Goal: Contribute content

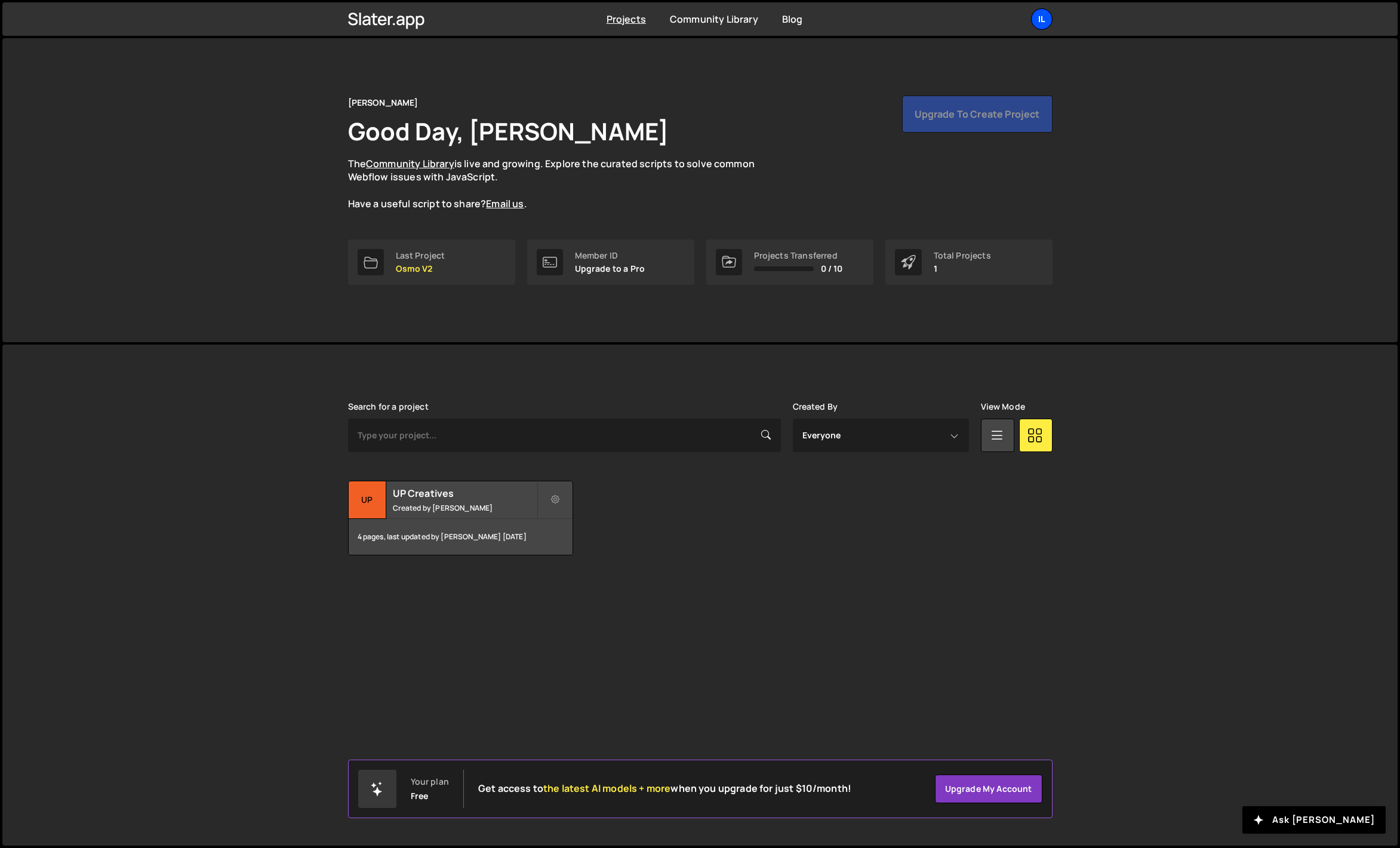
click at [1043, 19] on div "Il" at bounding box center [1042, 19] width 21 height 21
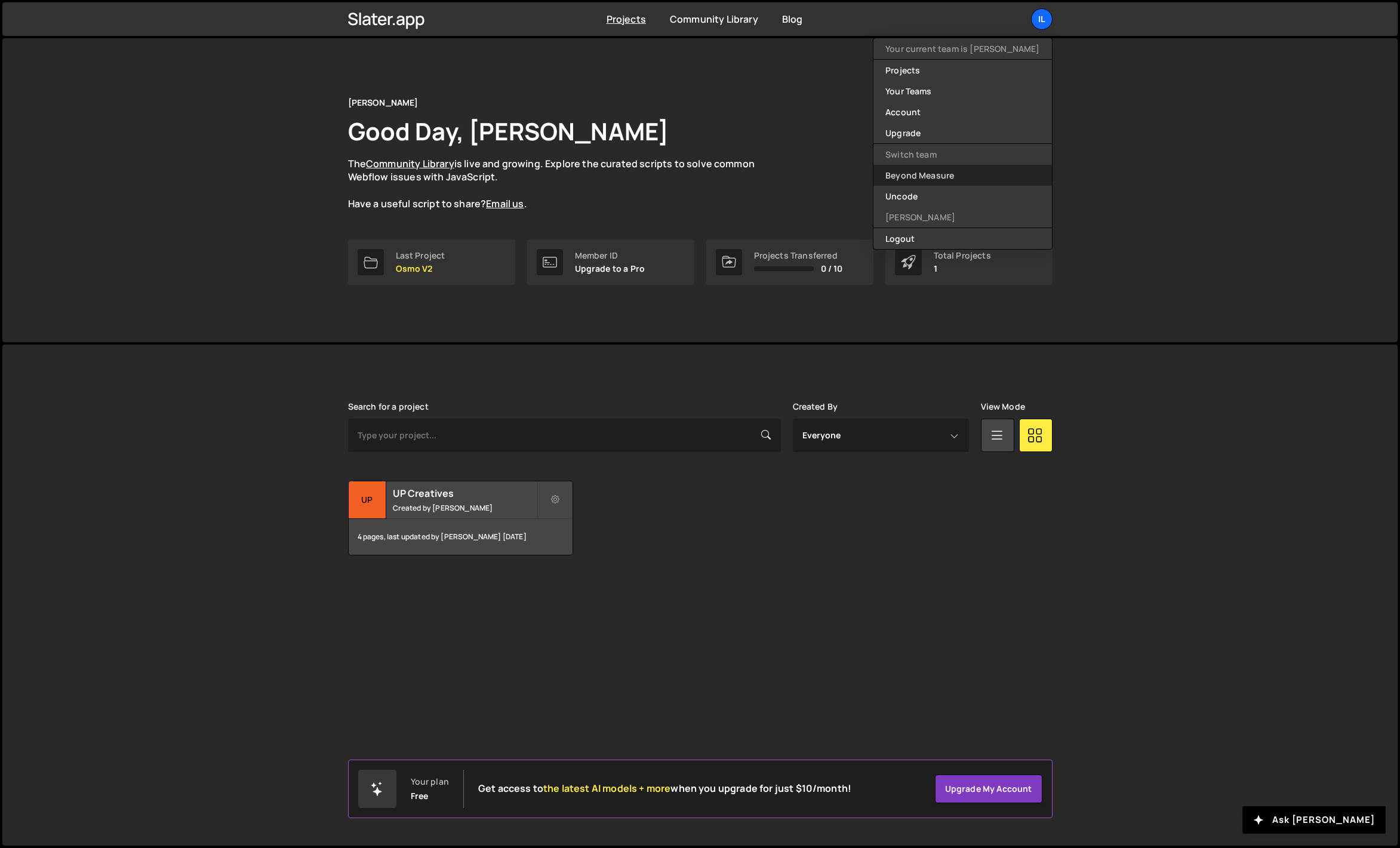
click at [981, 175] on link "Beyond Measure" at bounding box center [962, 176] width 178 height 21
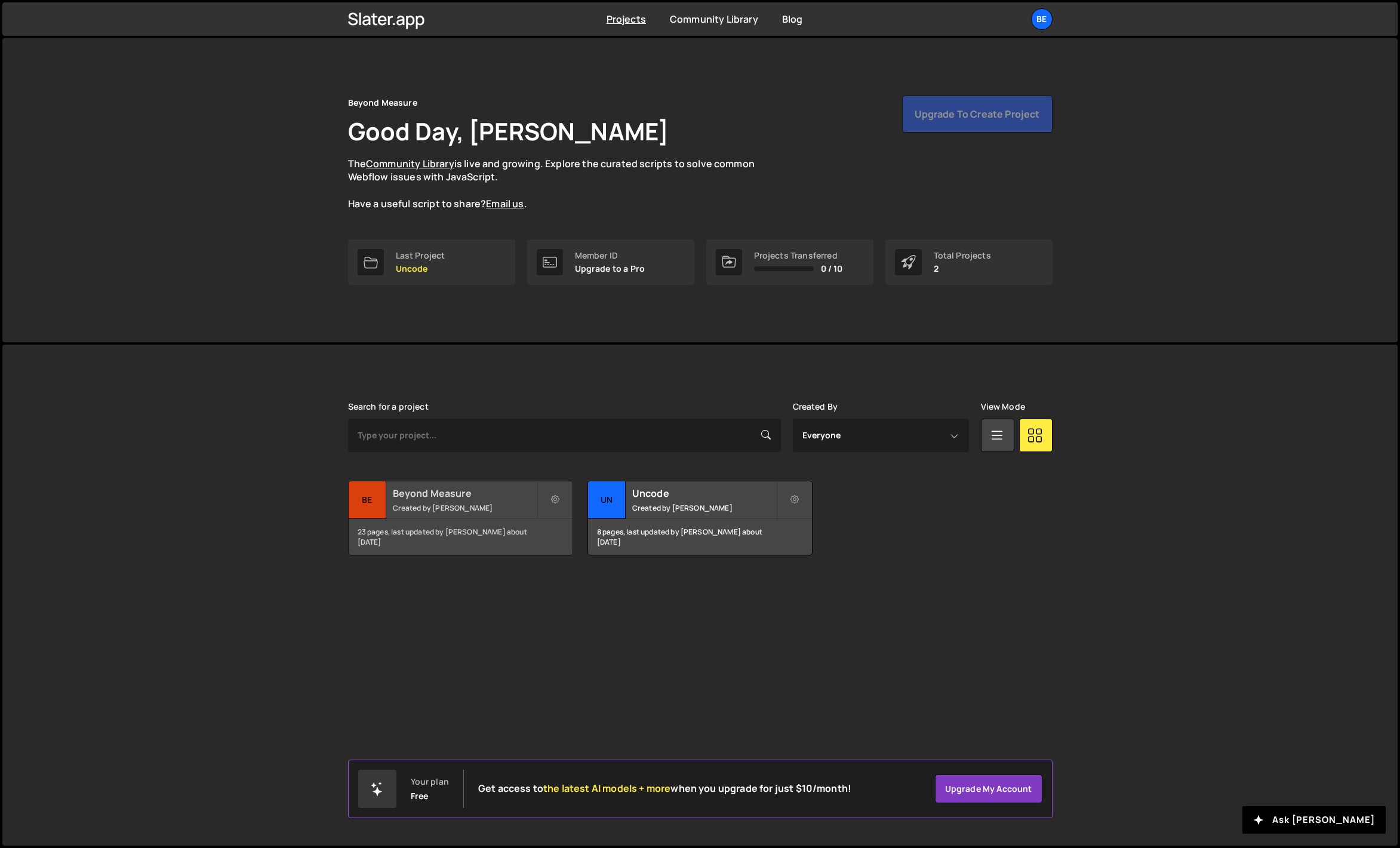
click at [404, 486] on h2 "Beyond Measure" at bounding box center [464, 493] width 144 height 14
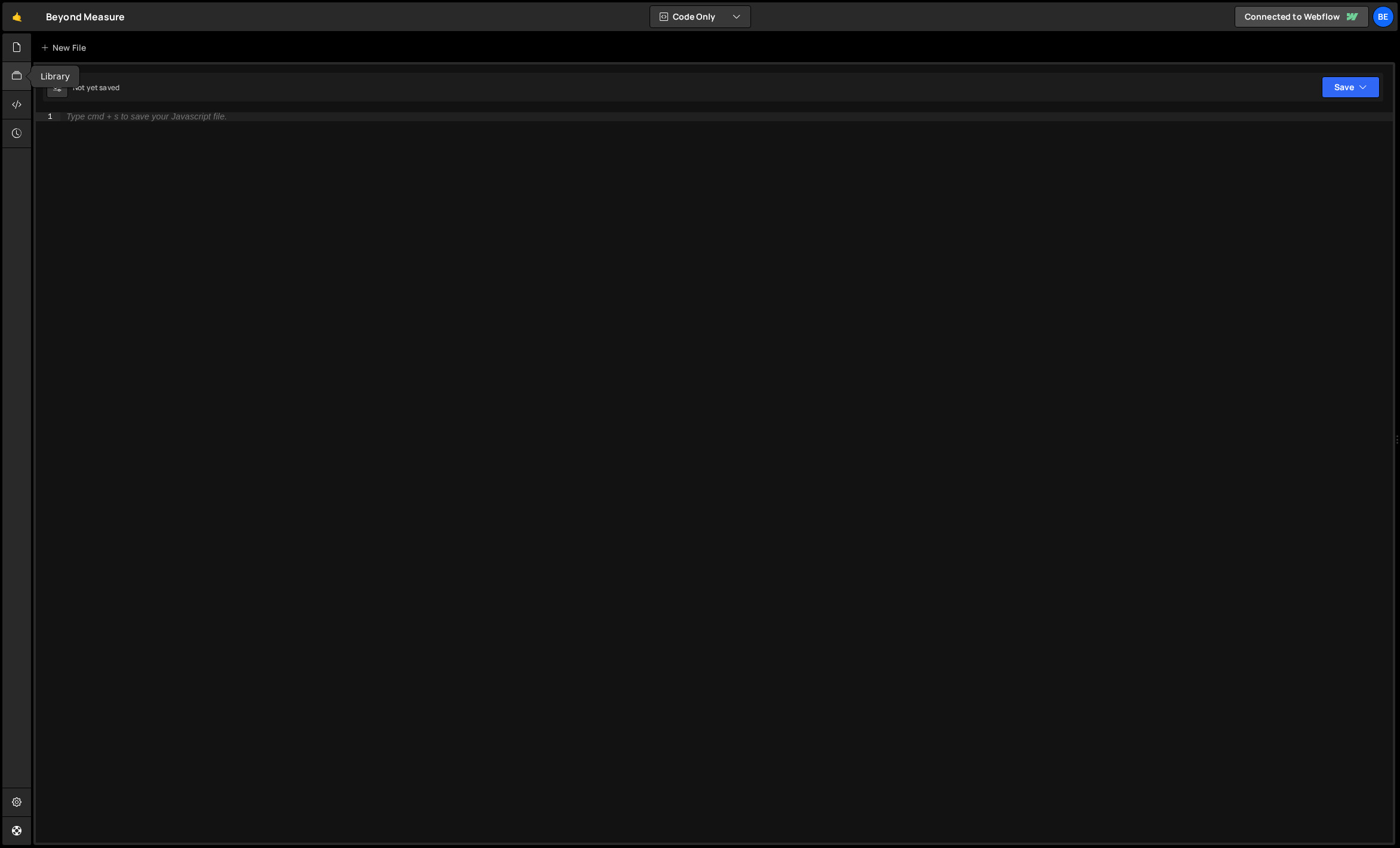
click at [20, 62] on div at bounding box center [16, 76] width 29 height 29
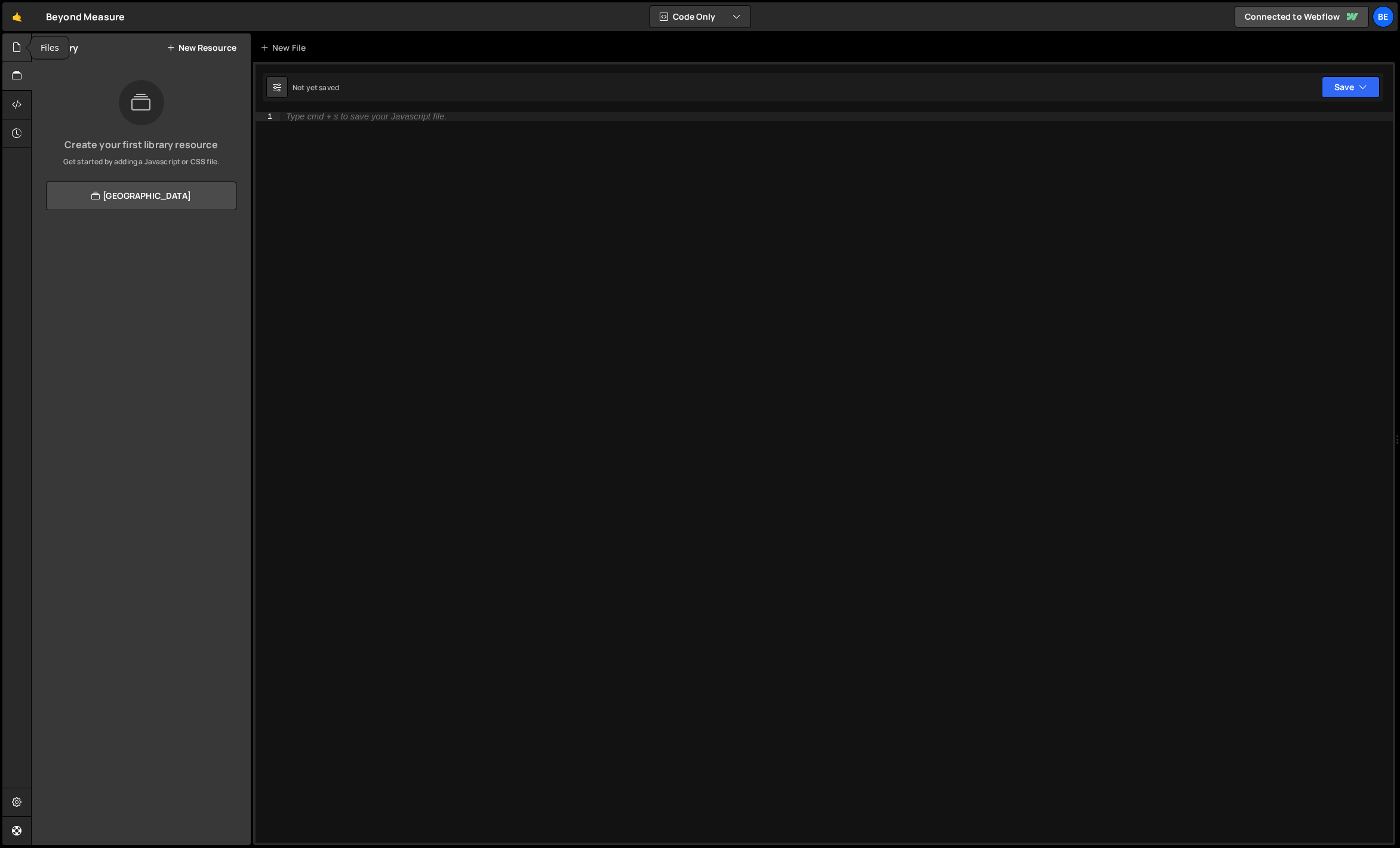
click at [16, 51] on icon at bounding box center [16, 47] width 10 height 14
click at [103, 123] on div "Byont JS.js" at bounding box center [91, 122] width 46 height 11
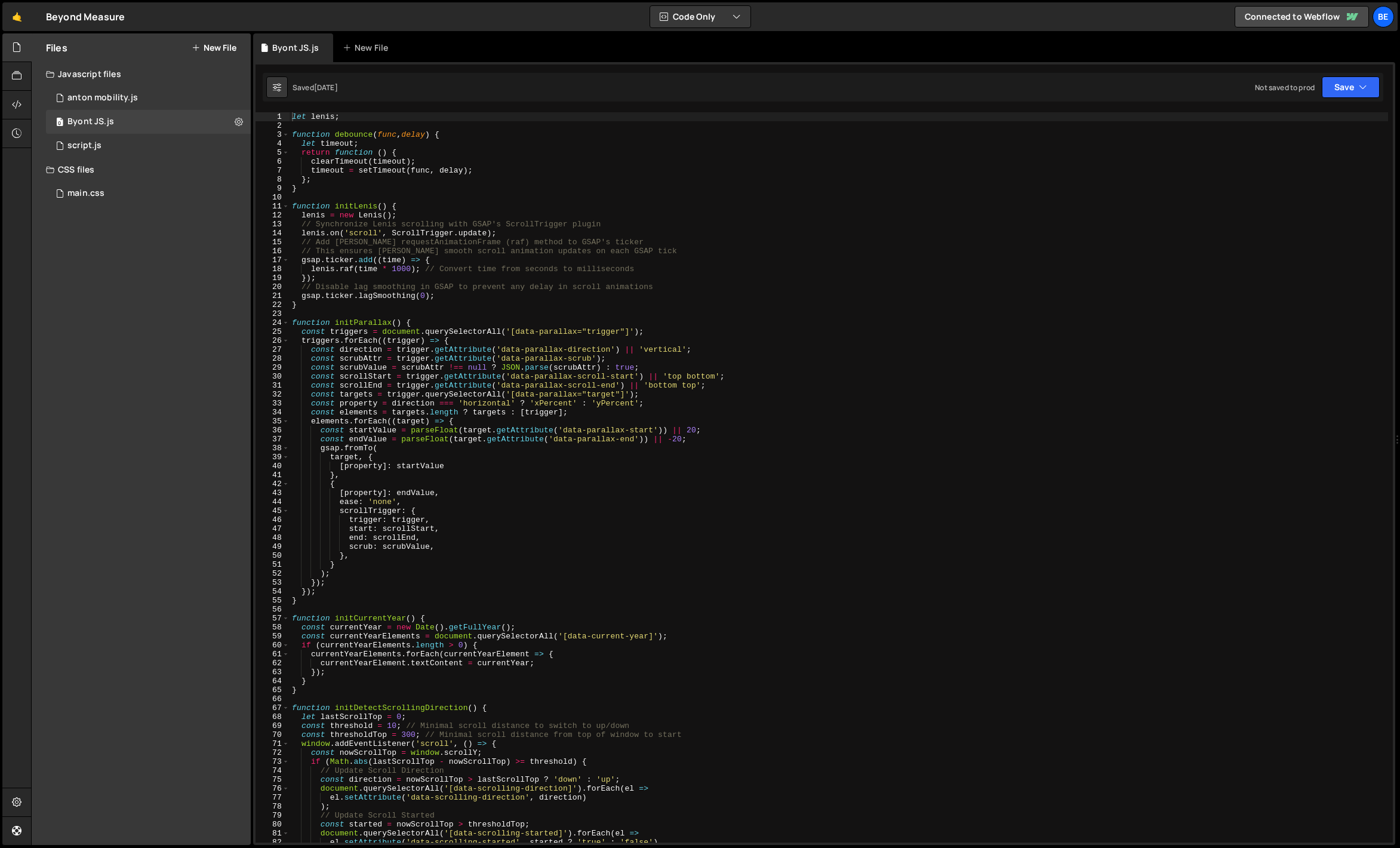
click at [24, 49] on div at bounding box center [16, 48] width 29 height 29
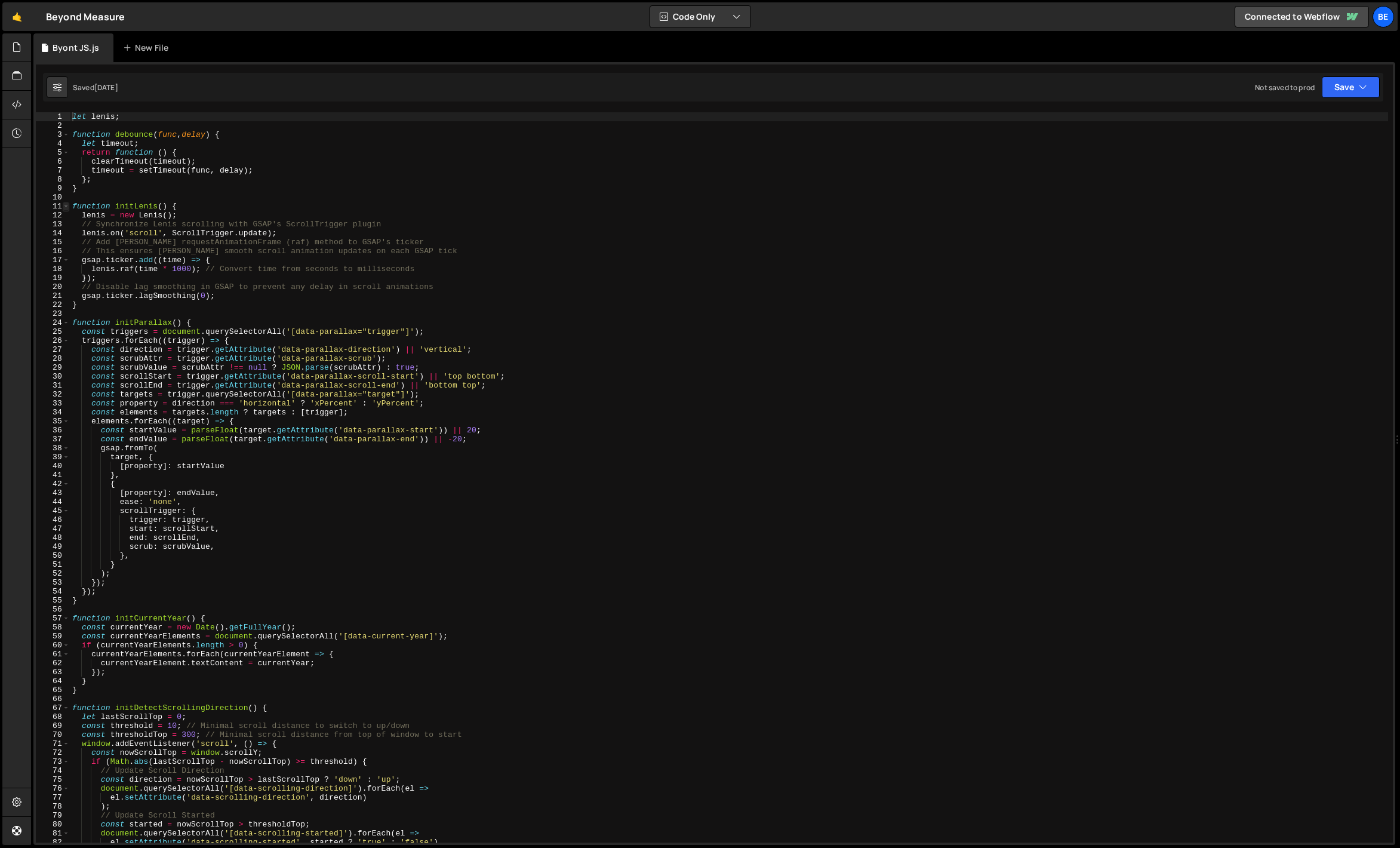
type textarea "let lenis;"
click at [66, 205] on span at bounding box center [66, 205] width 7 height 9
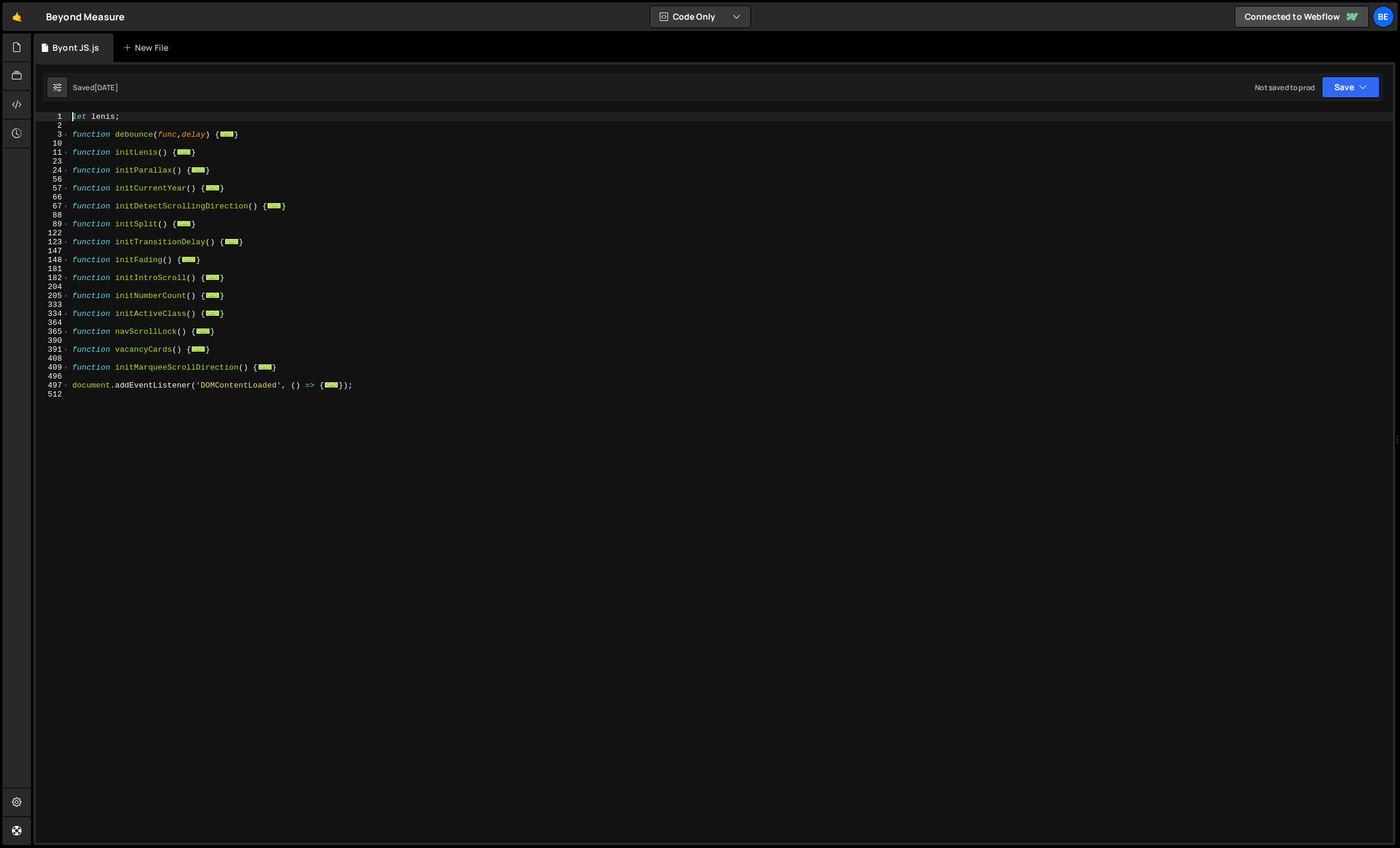
click at [207, 378] on div "let [PERSON_NAME] ; function debounce ( func , delay ) { ... } function initLen…" at bounding box center [730, 485] width 1323 height 748
click at [68, 369] on span at bounding box center [66, 367] width 7 height 9
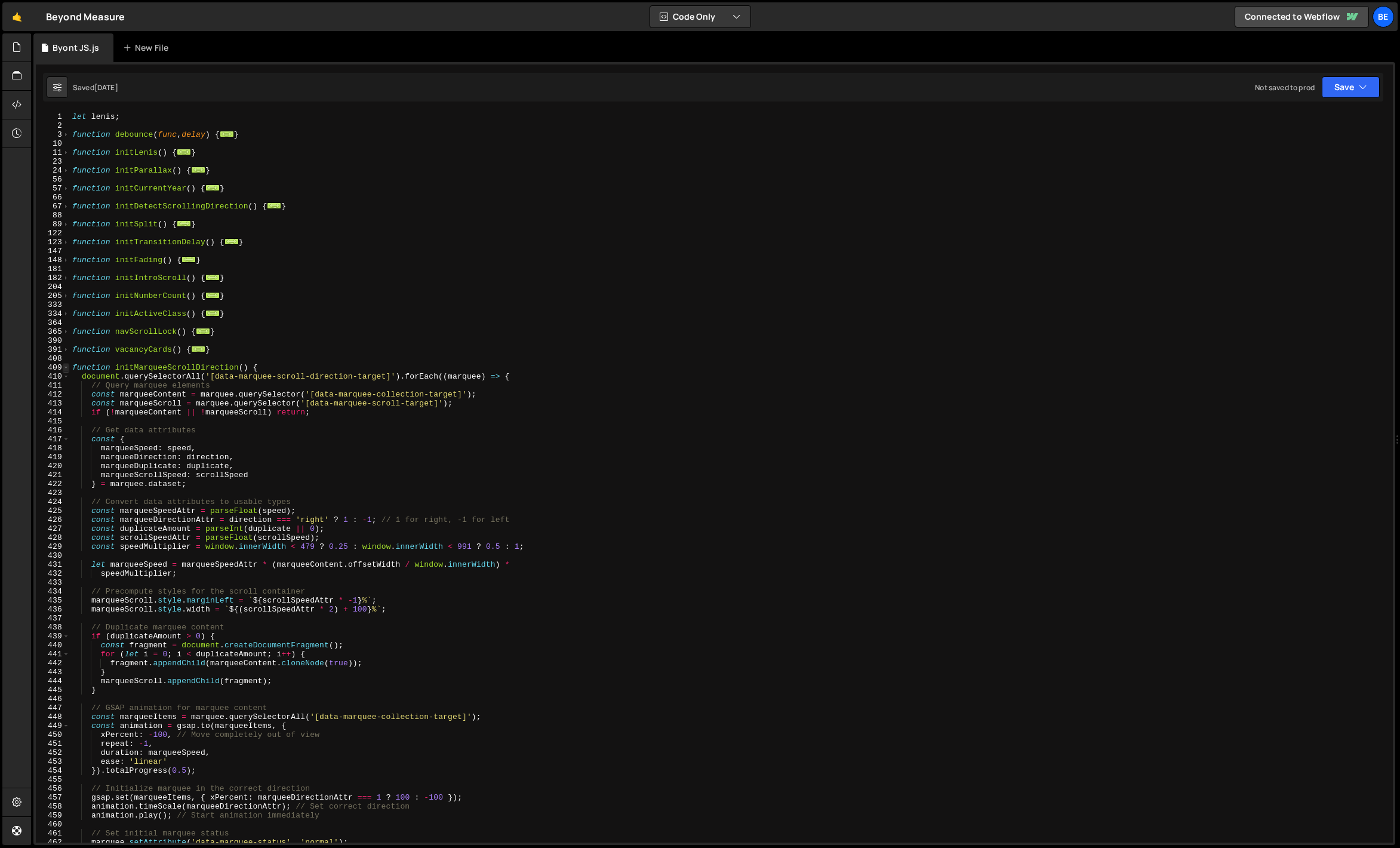
click at [67, 368] on span at bounding box center [66, 367] width 7 height 9
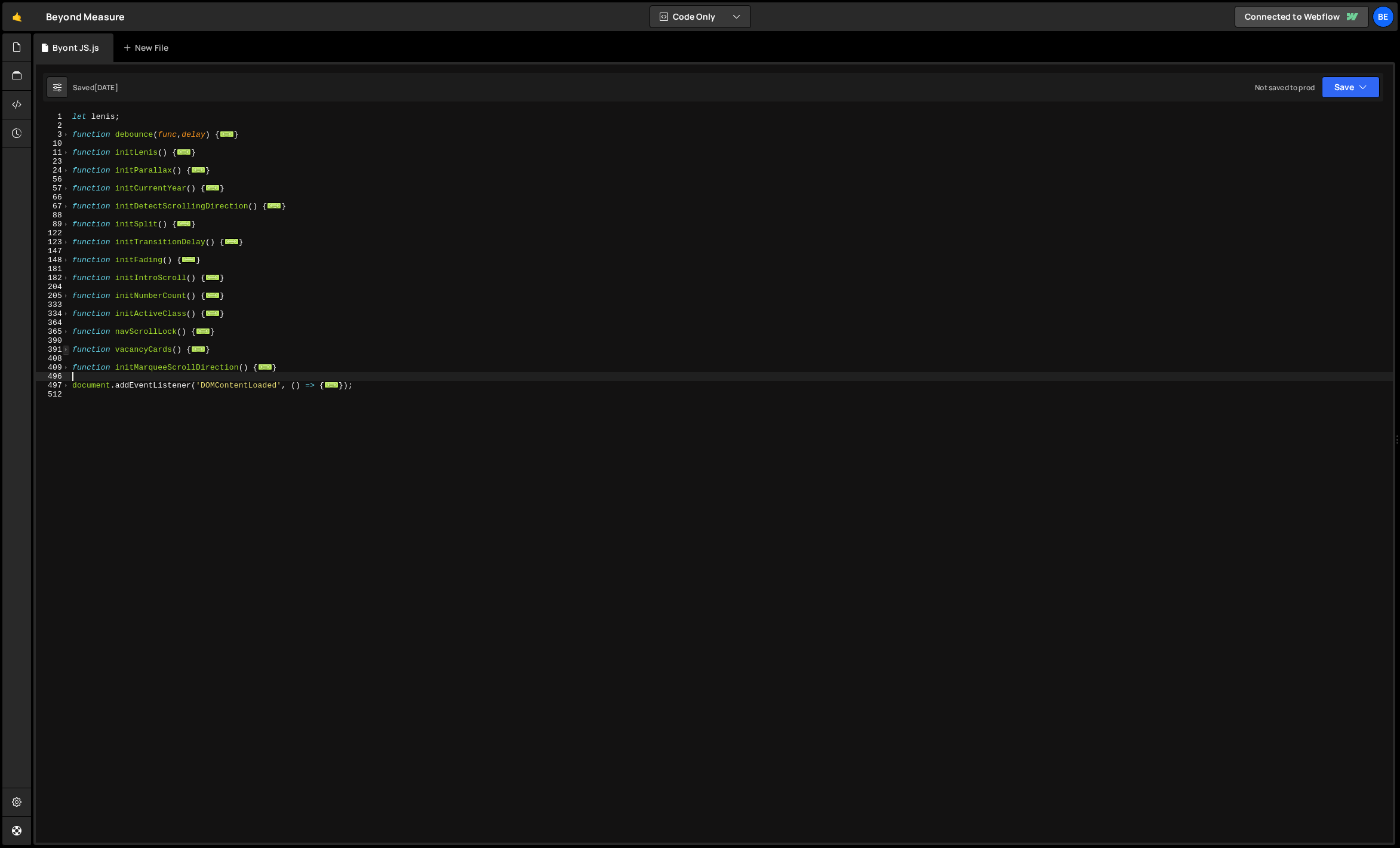
click at [67, 350] on span at bounding box center [66, 349] width 7 height 9
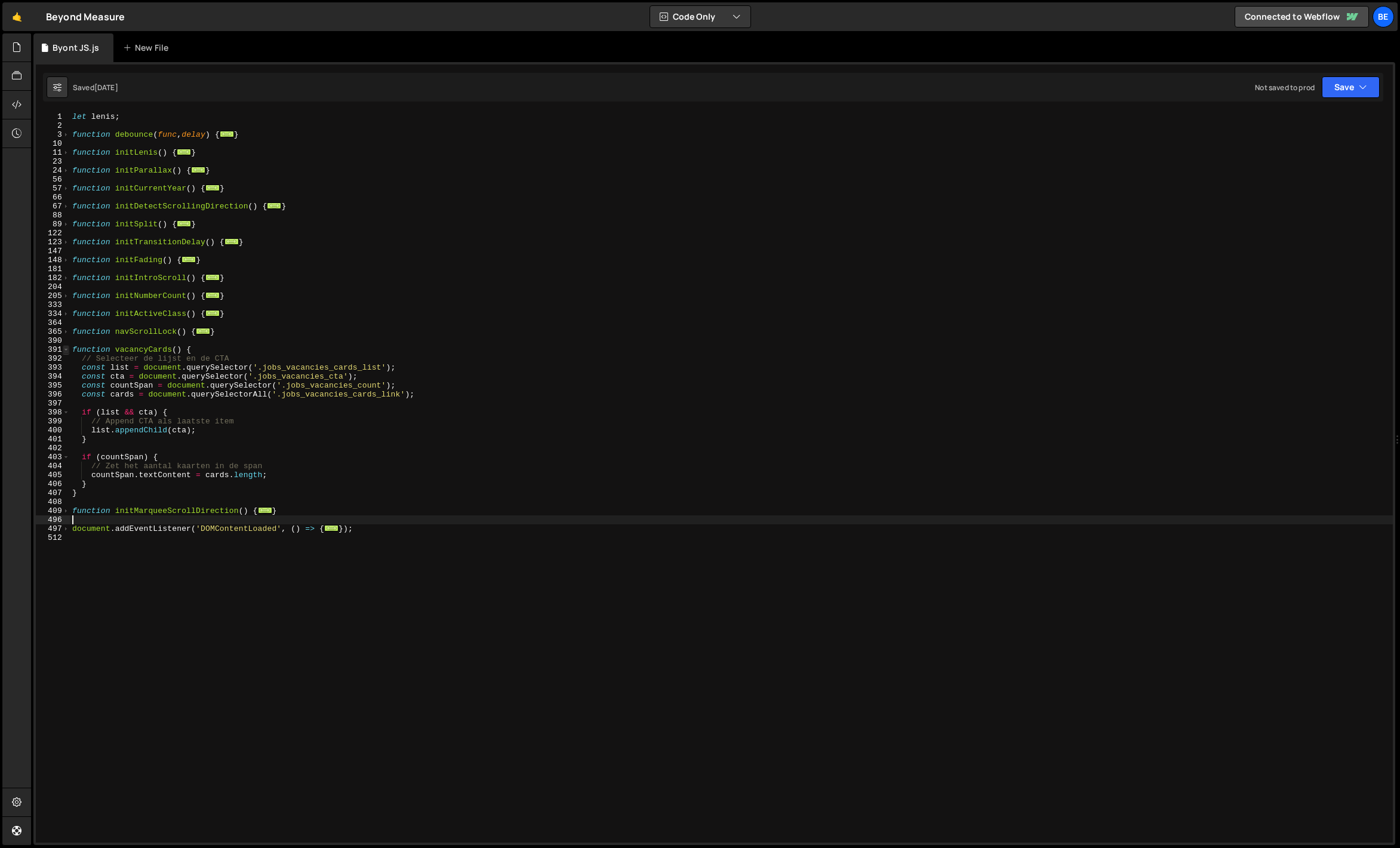
click at [67, 349] on span at bounding box center [66, 349] width 7 height 9
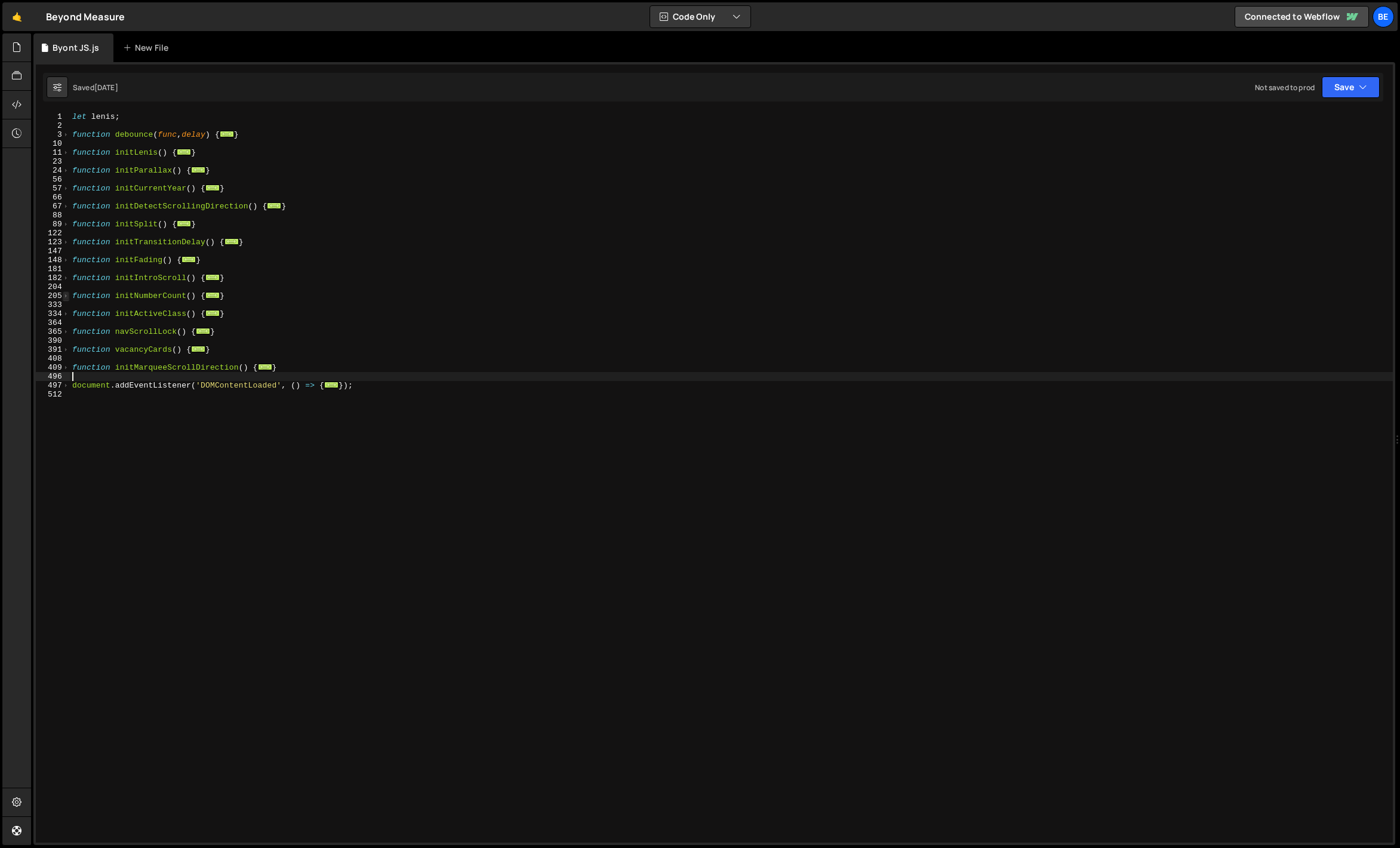
click at [69, 299] on span at bounding box center [66, 295] width 7 height 9
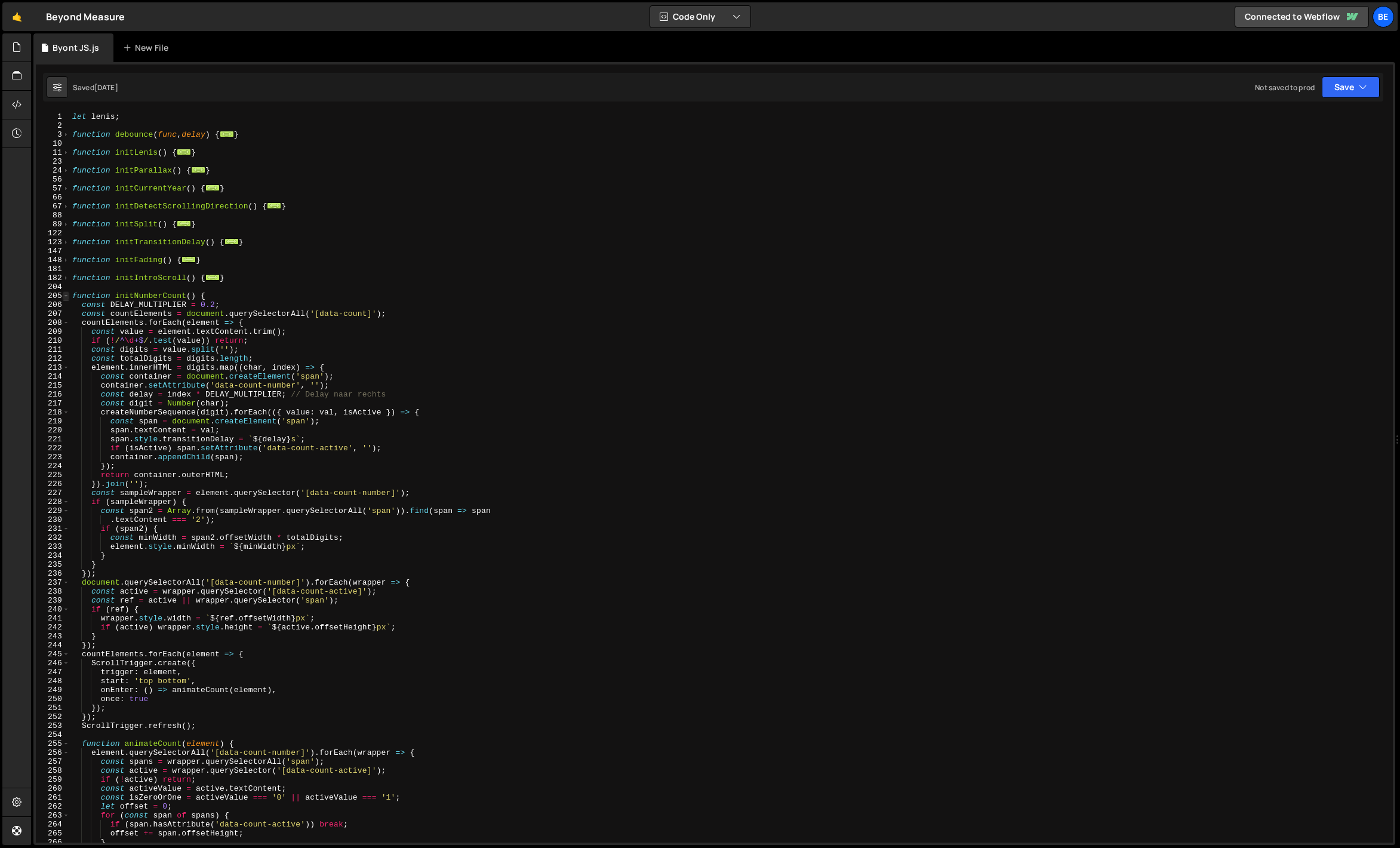
click at [67, 297] on span at bounding box center [66, 295] width 7 height 9
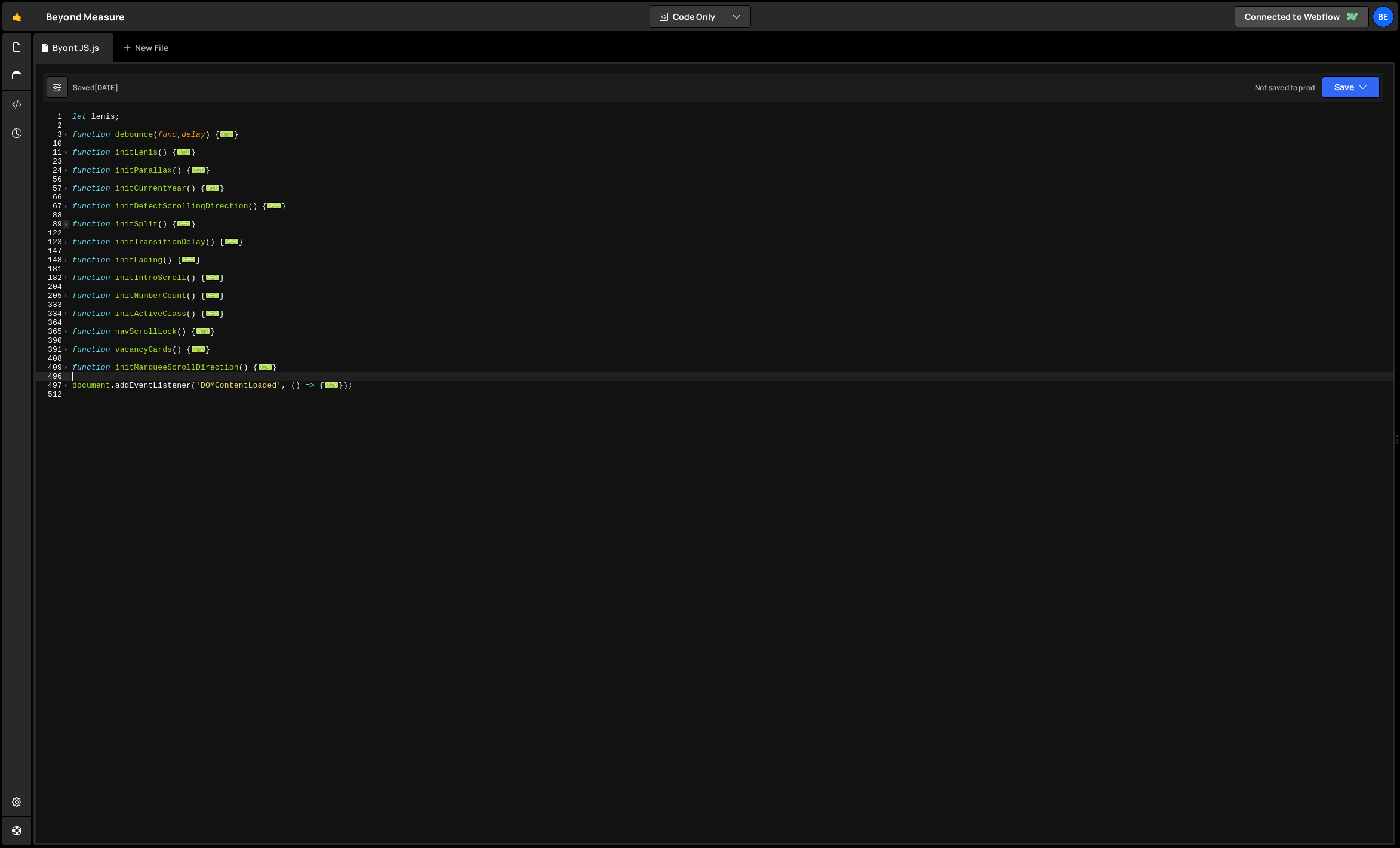
click at [69, 226] on span at bounding box center [66, 224] width 7 height 9
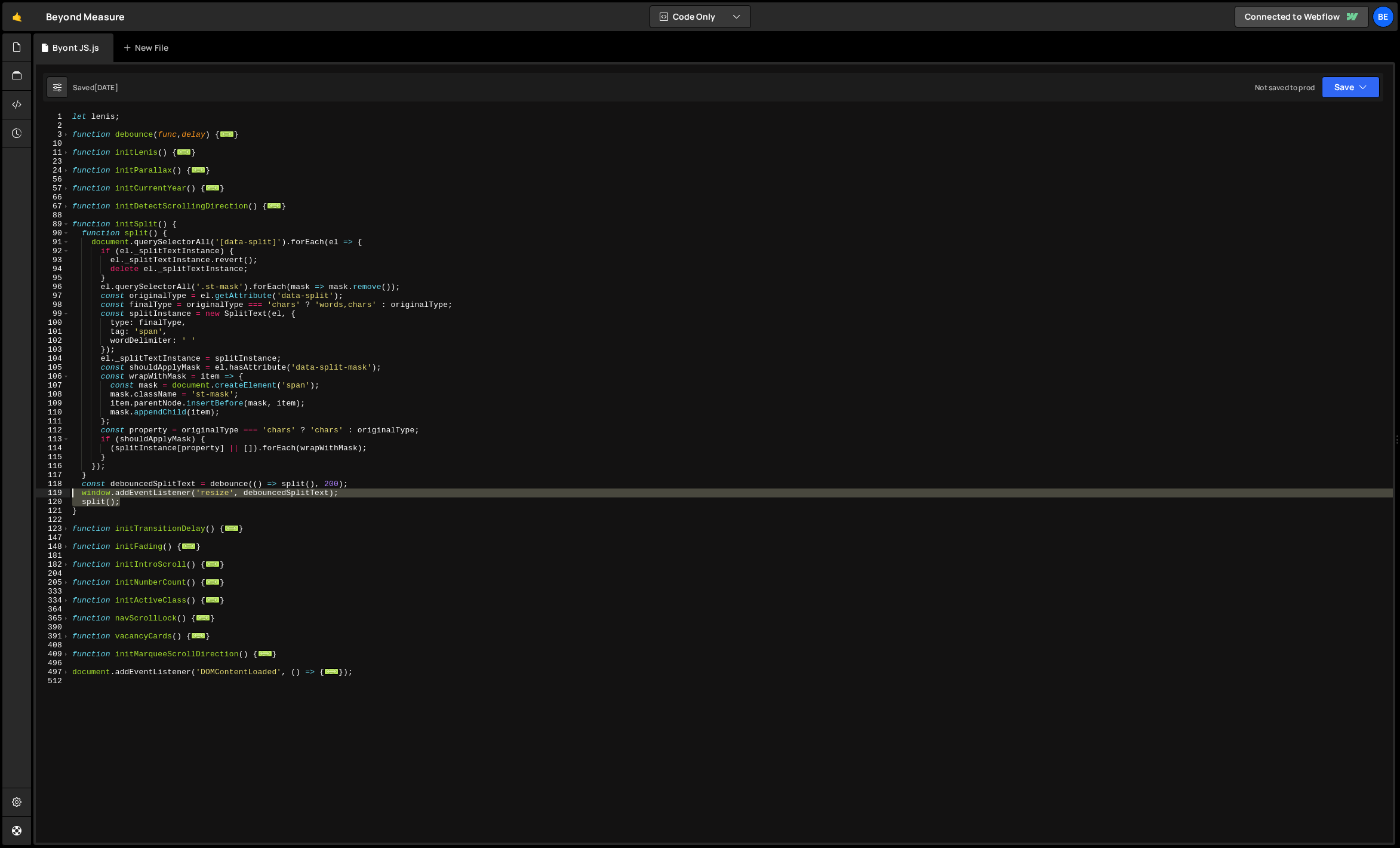
drag, startPoint x: 129, startPoint y: 504, endPoint x: 61, endPoint y: 488, distance: 69.9
click at [61, 488] on div "1 2 3 10 11 23 24 56 57 66 67 88 89 90 91 92 93 94 95 96 97 98 99 100 101 102 1…" at bounding box center [714, 477] width 1357 height 730
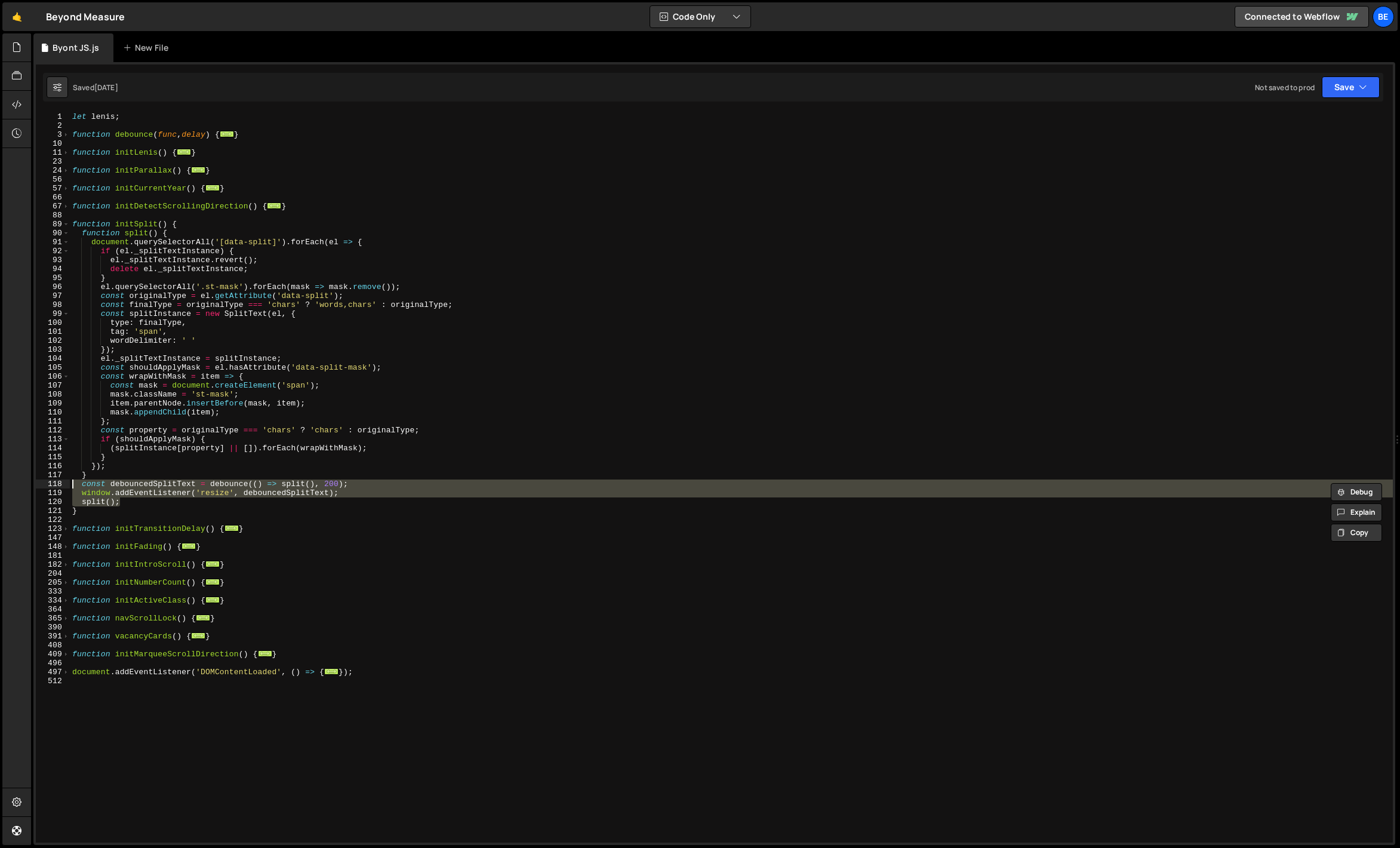
click at [168, 513] on div "let [PERSON_NAME] ; function debounce ( func , delay ) { ... } function initLen…" at bounding box center [730, 485] width 1323 height 748
type textarea "}"
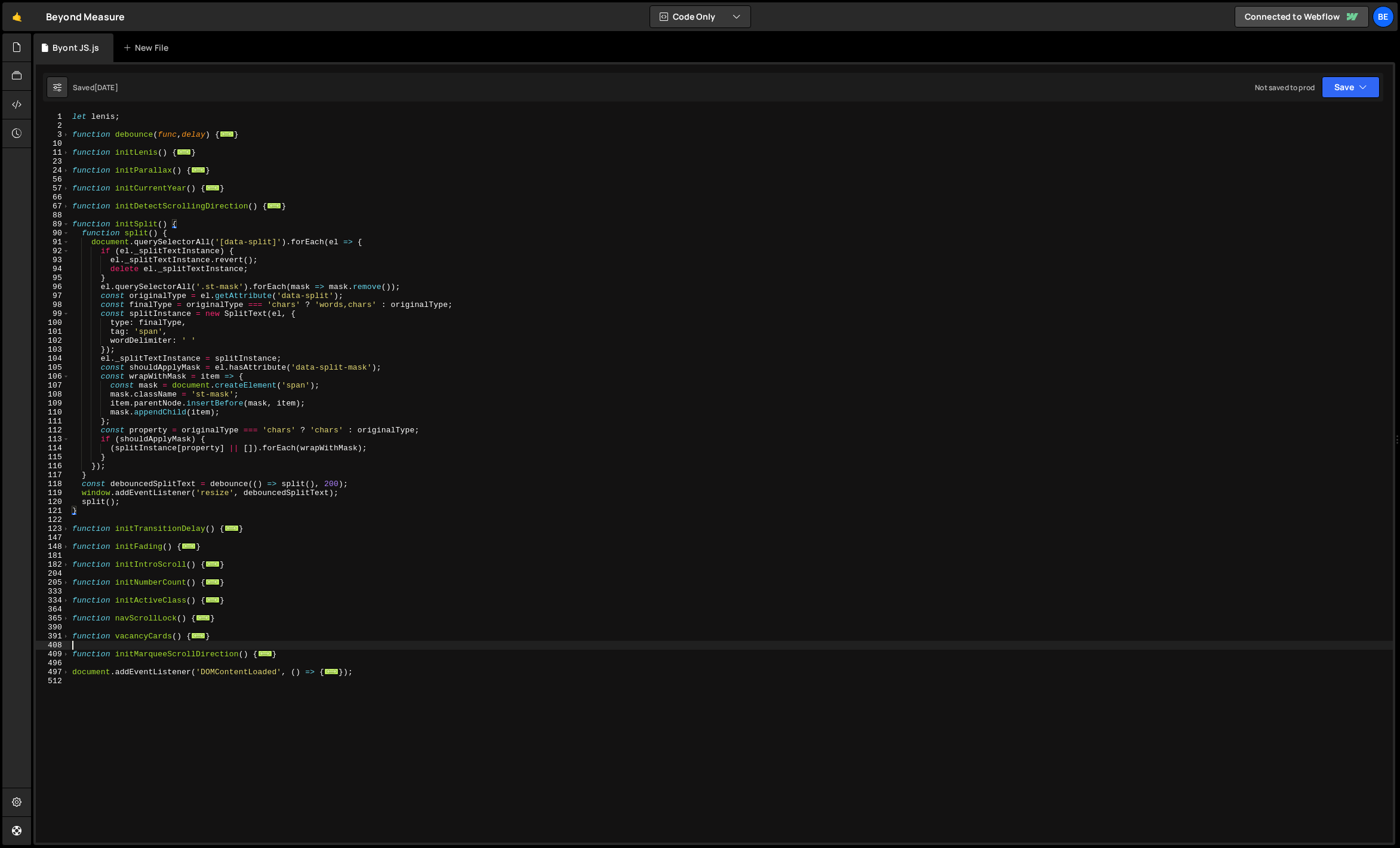
click at [294, 647] on div "let [PERSON_NAME] ; function debounce ( func , delay ) { ... } function initLen…" at bounding box center [730, 485] width 1323 height 748
click at [290, 654] on div "let [PERSON_NAME] ; function debounce ( func , delay ) { ... } function initLen…" at bounding box center [730, 485] width 1323 height 748
type textarea "}"
type textarea "function initVacancyCards() {}"
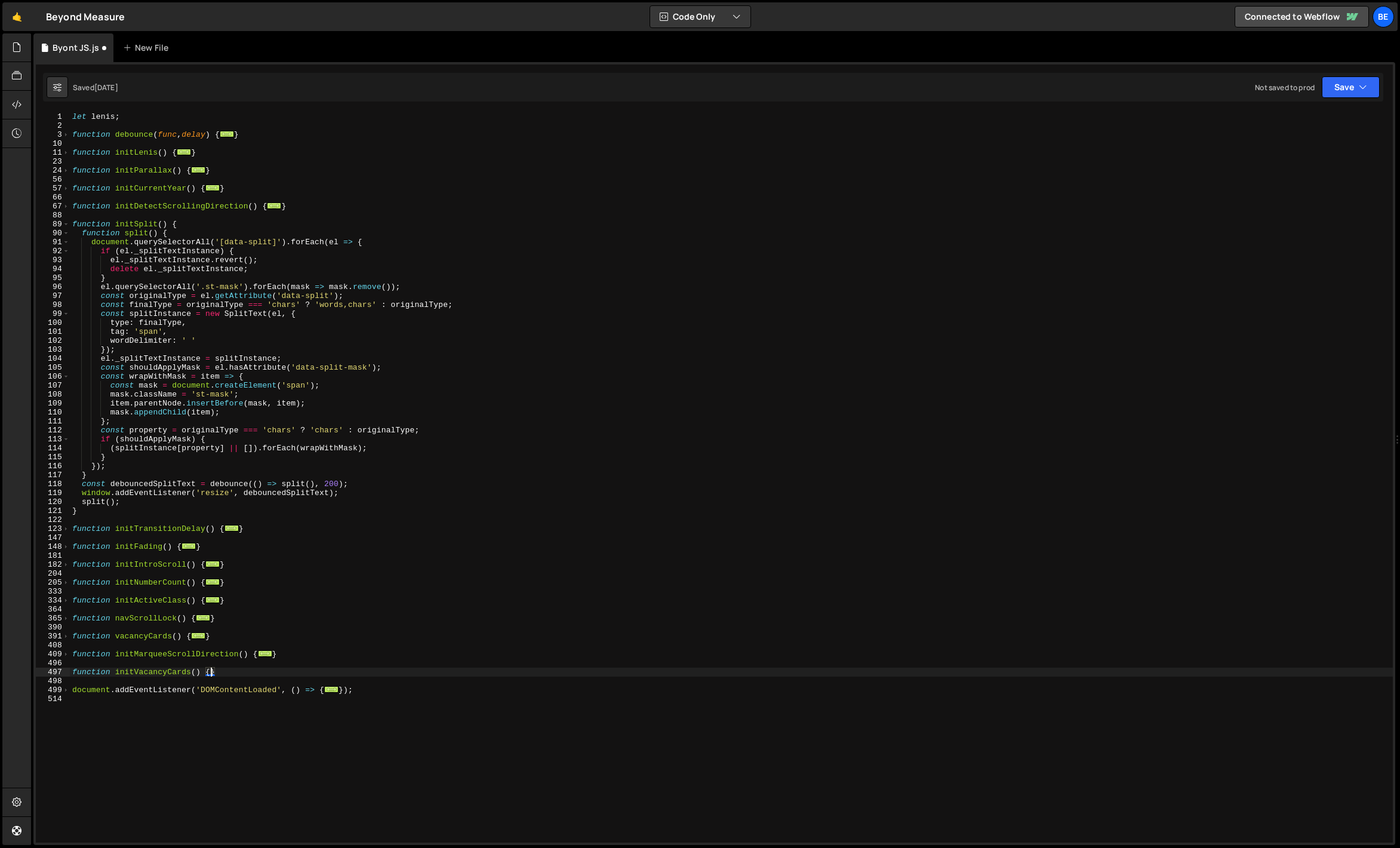
scroll to position [0, 0]
paste textarea "});"
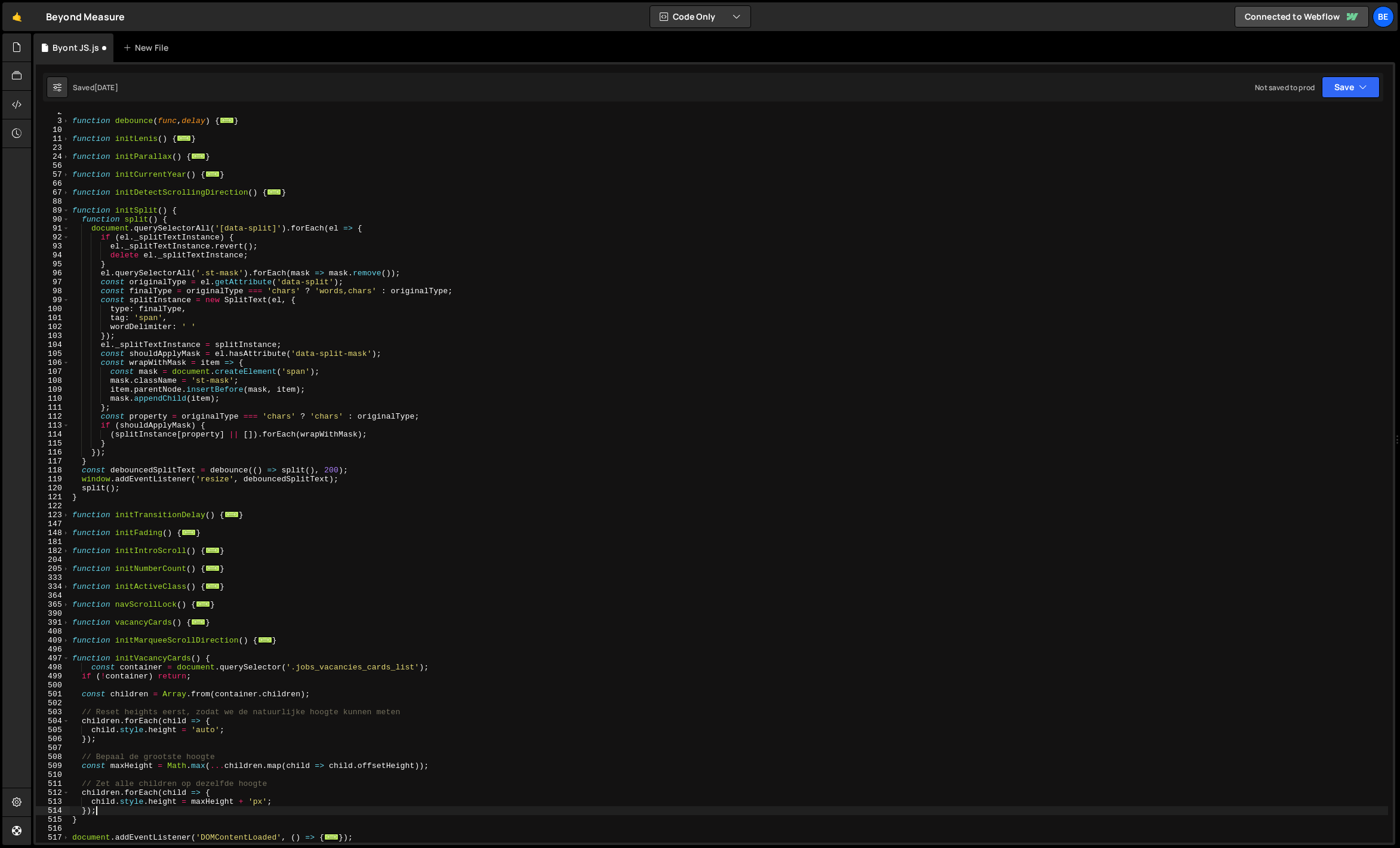
scroll to position [124, 0]
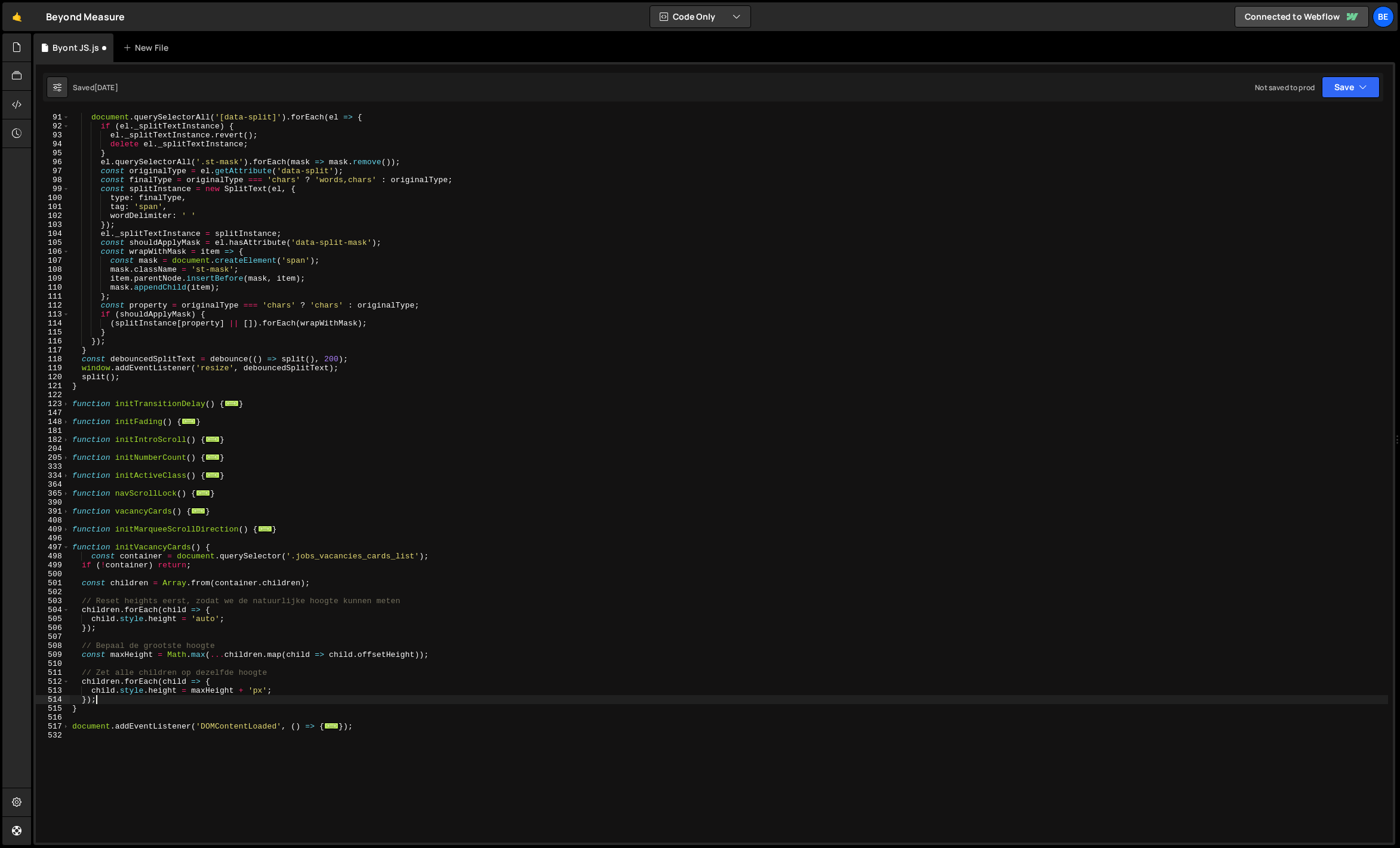
click at [212, 549] on div "function split ( ) { document . querySelectorAll ( '[data-split]' ) . forEach (…" at bounding box center [728, 478] width 1318 height 748
type textarea "function initVacancyCards() {"
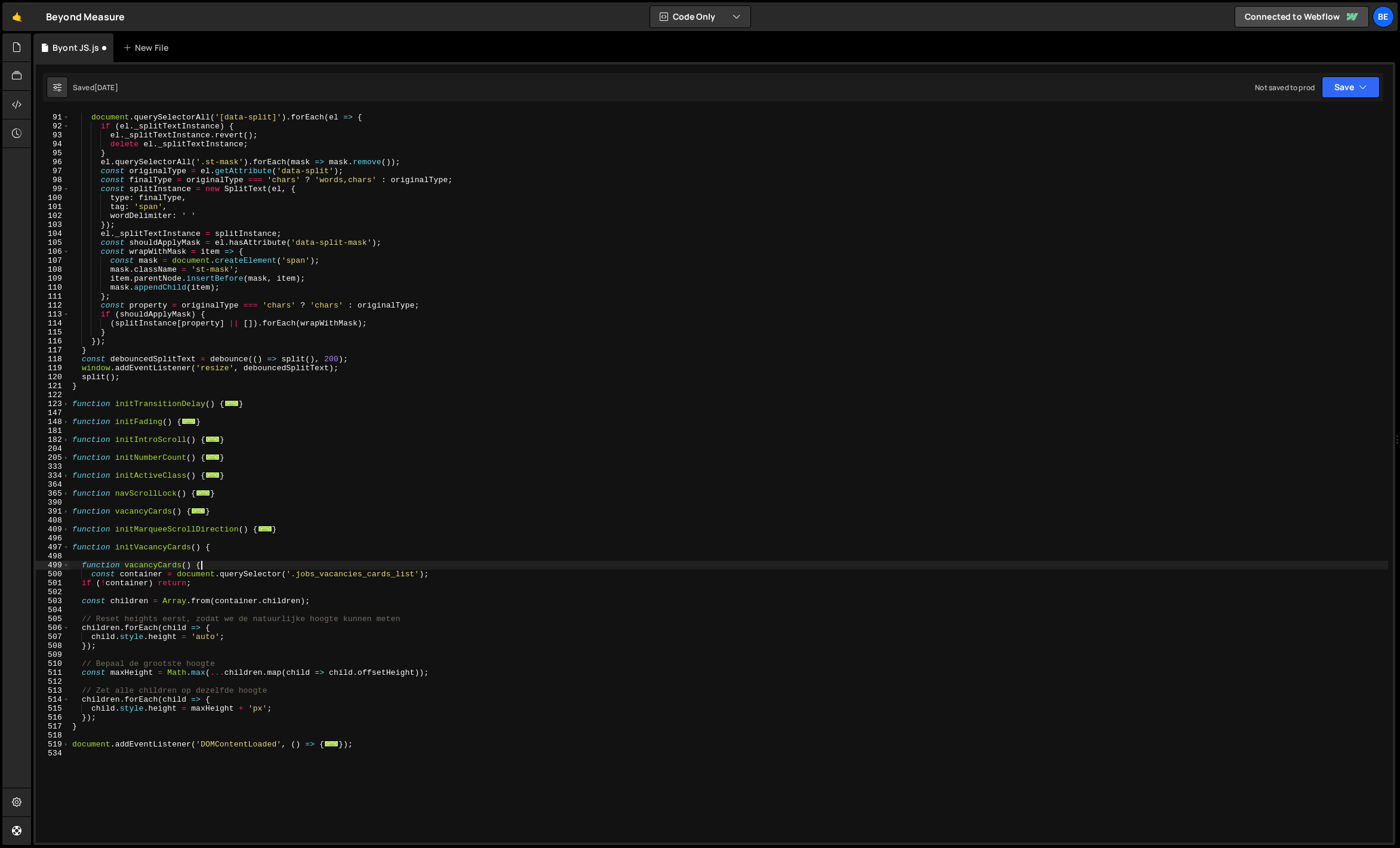
scroll to position [0, 9]
click at [125, 722] on div "function split ( ) { document . querySelectorAll ( '[data-split]' ) . forEach (…" at bounding box center [728, 478] width 1318 height 748
type textarea "}"
drag, startPoint x: 276, startPoint y: 689, endPoint x: 46, endPoint y: 693, distance: 230.0
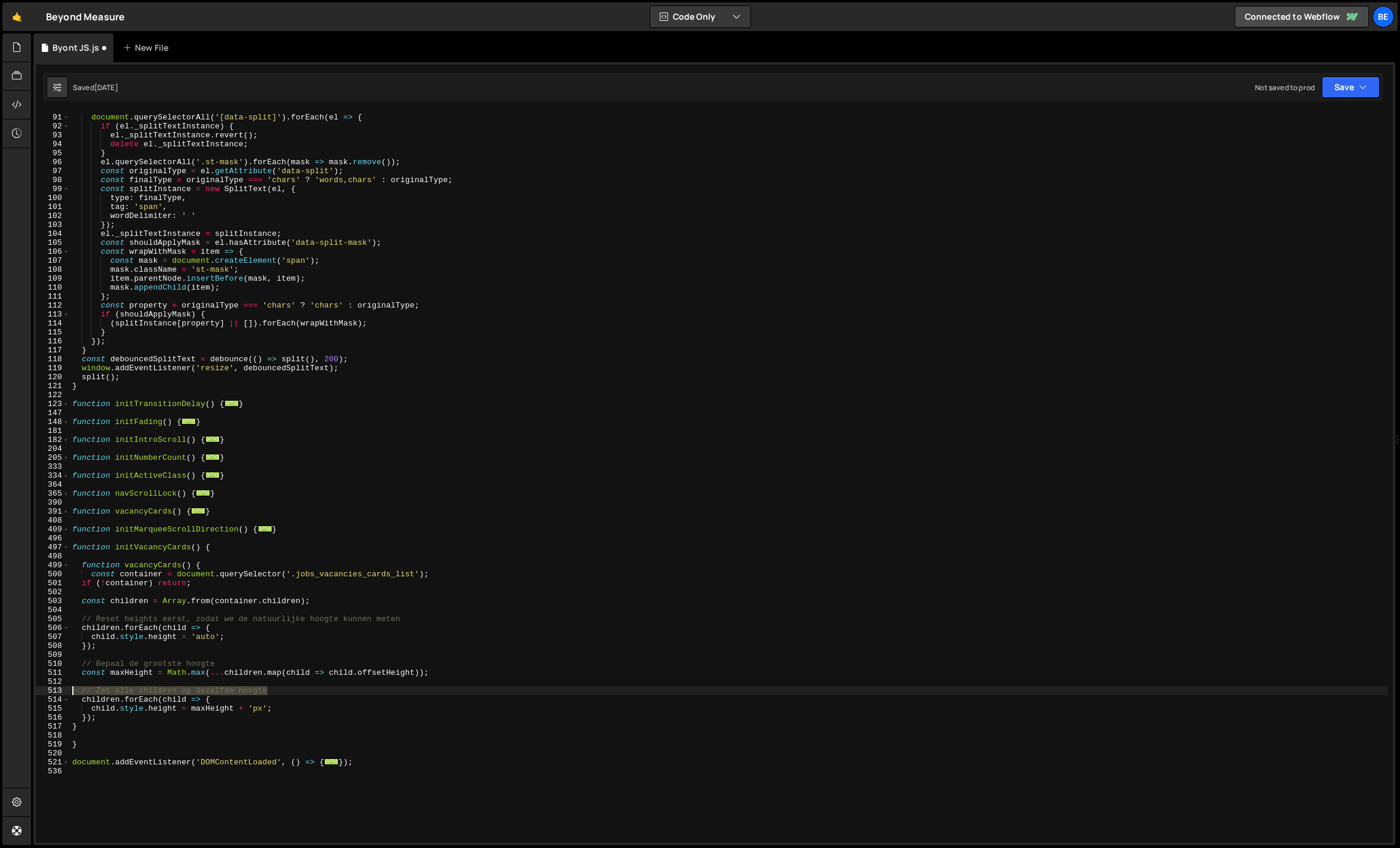
click at [46, 693] on div "} 90 91 92 93 94 95 96 97 98 99 100 101 102 103 104 105 106 107 108 109 110 111…" at bounding box center [714, 477] width 1357 height 730
type textarea "// Zet alle children op dezelfde hoogte"
drag, startPoint x: 214, startPoint y: 660, endPoint x: 26, endPoint y: 659, distance: 188.0
click at [26, 659] on div "Hold on a sec... Are you certain you wish to leave this page? Any changes you'v…" at bounding box center [700, 424] width 1400 height 848
type textarea "// Bepaal de grootste hoogte"
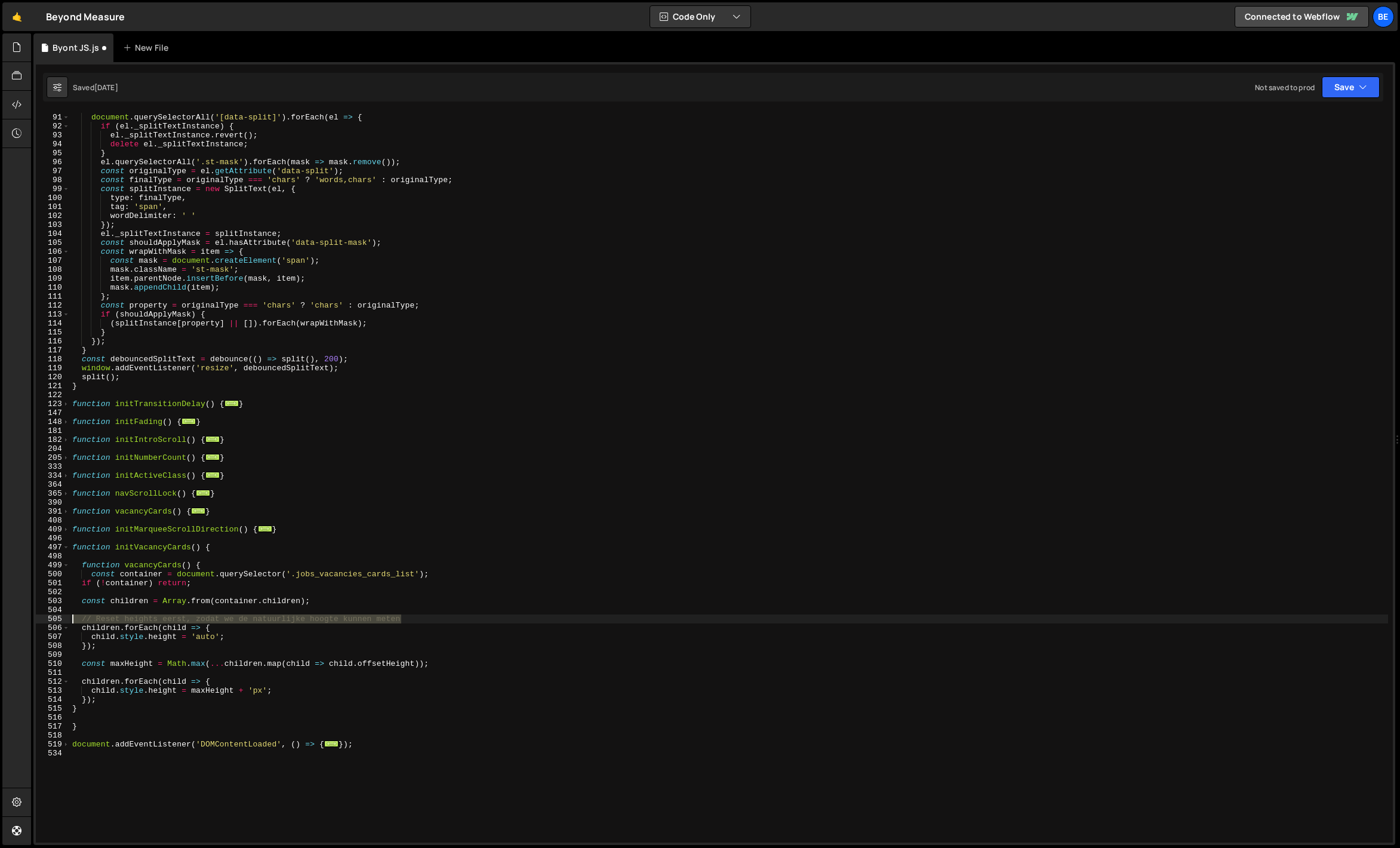
drag, startPoint x: 426, startPoint y: 620, endPoint x: 63, endPoint y: 615, distance: 363.0
click at [63, 615] on div "90 91 92 93 94 95 96 97 98 99 100 101 102 103 104 105 106 107 108 109 110 111 1…" at bounding box center [714, 477] width 1357 height 730
type textarea "// Reset heights eerst, zodat we de natuurlijke hoogte kunnen meten"
click at [245, 583] on div "function split ( ) { document . querySelectorAll ( '[data-split]' ) . forEach (…" at bounding box center [728, 478] width 1318 height 748
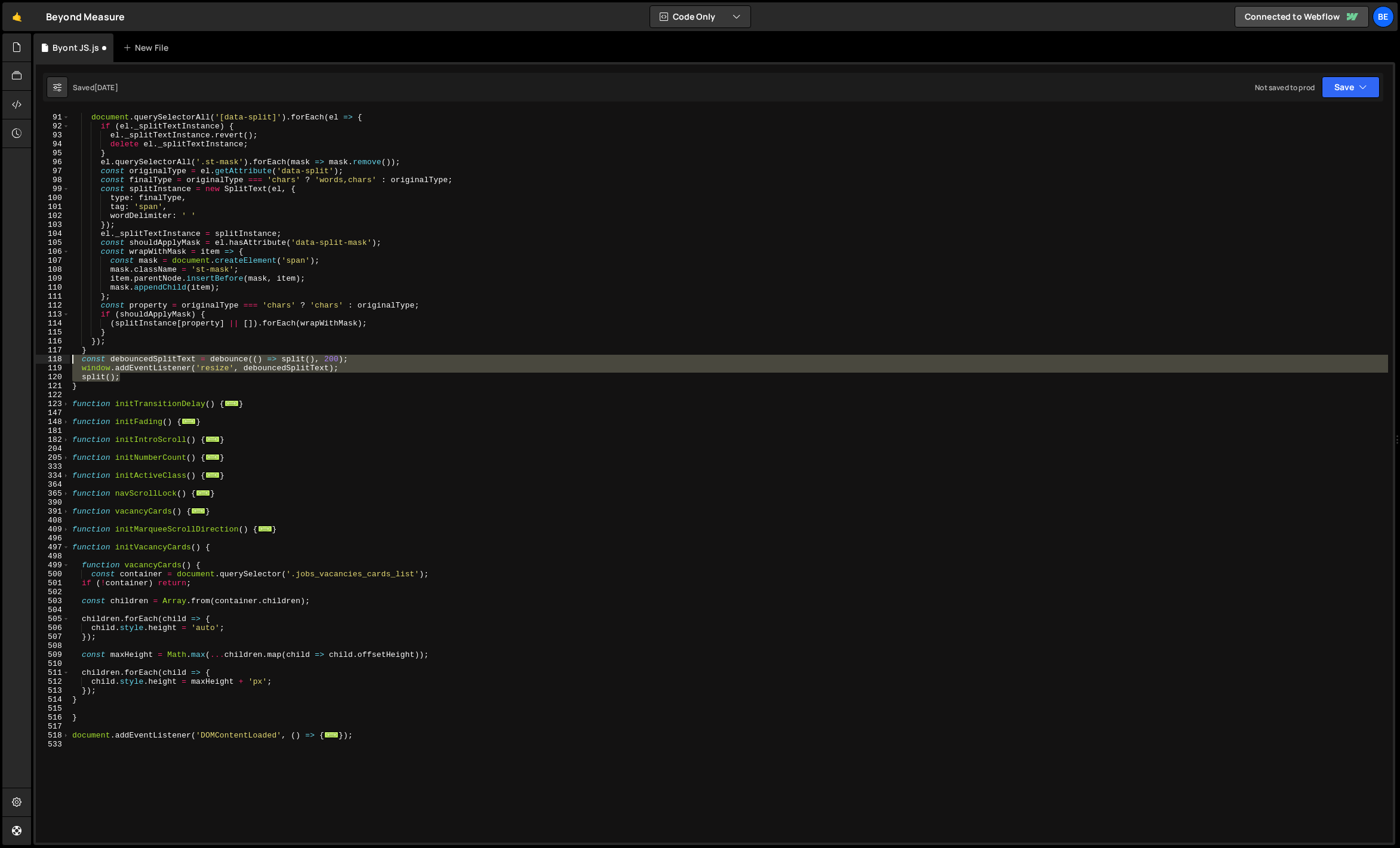
drag, startPoint x: 139, startPoint y: 373, endPoint x: 51, endPoint y: 357, distance: 89.4
click at [51, 357] on div "if (!container) return; 90 91 92 93 94 95 96 97 98 99 100 101 102 103 104 105 1…" at bounding box center [714, 477] width 1357 height 730
click at [124, 698] on div "function split ( ) { document . querySelectorAll ( '[data-split]' ) . forEach (…" at bounding box center [728, 478] width 1318 height 748
type textarea "}"
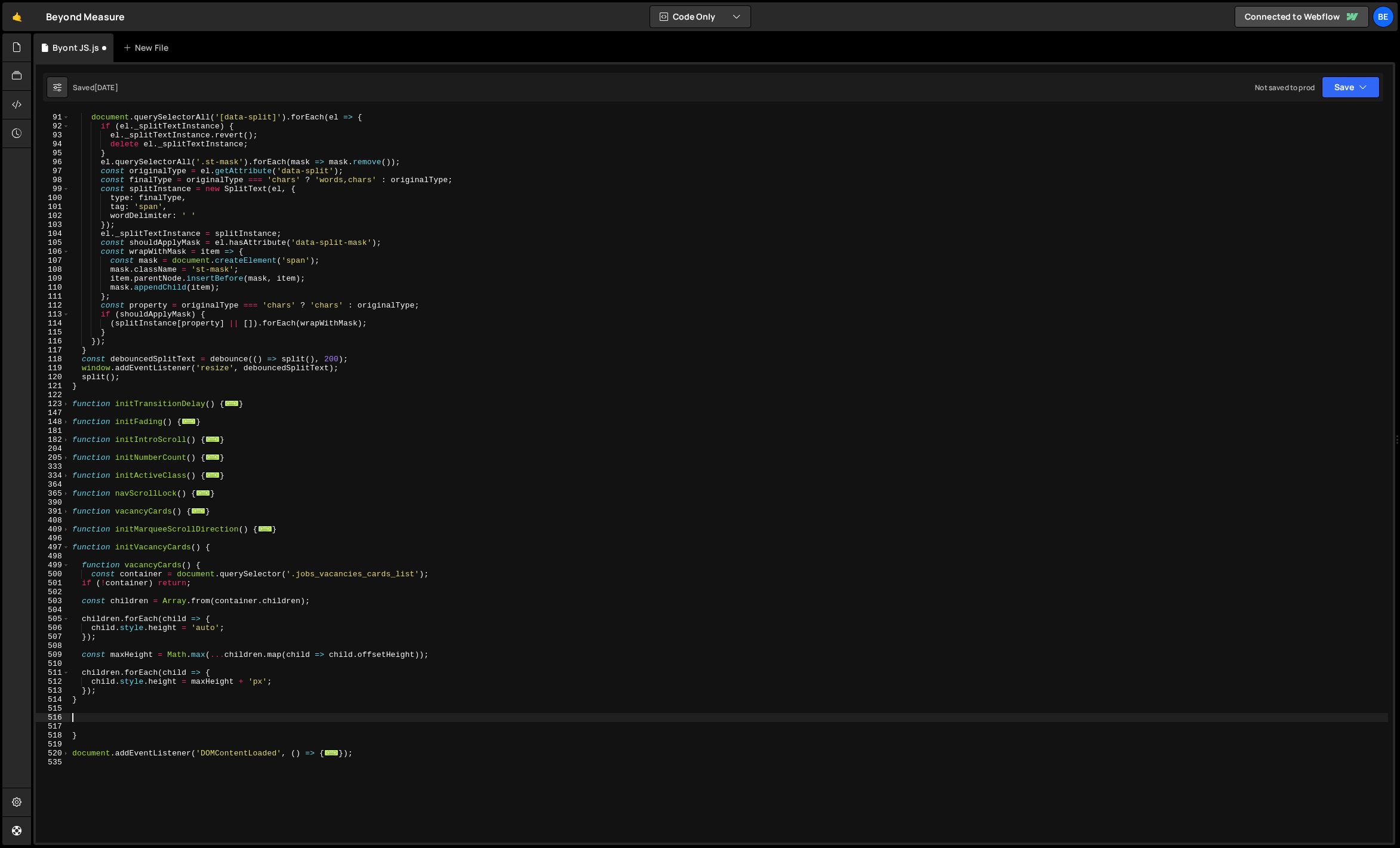
paste textarea "split();"
click at [124, 385] on div "function split ( ) { document . querySelectorAll ( '[data-split]' ) . forEach (…" at bounding box center [728, 478] width 1318 height 748
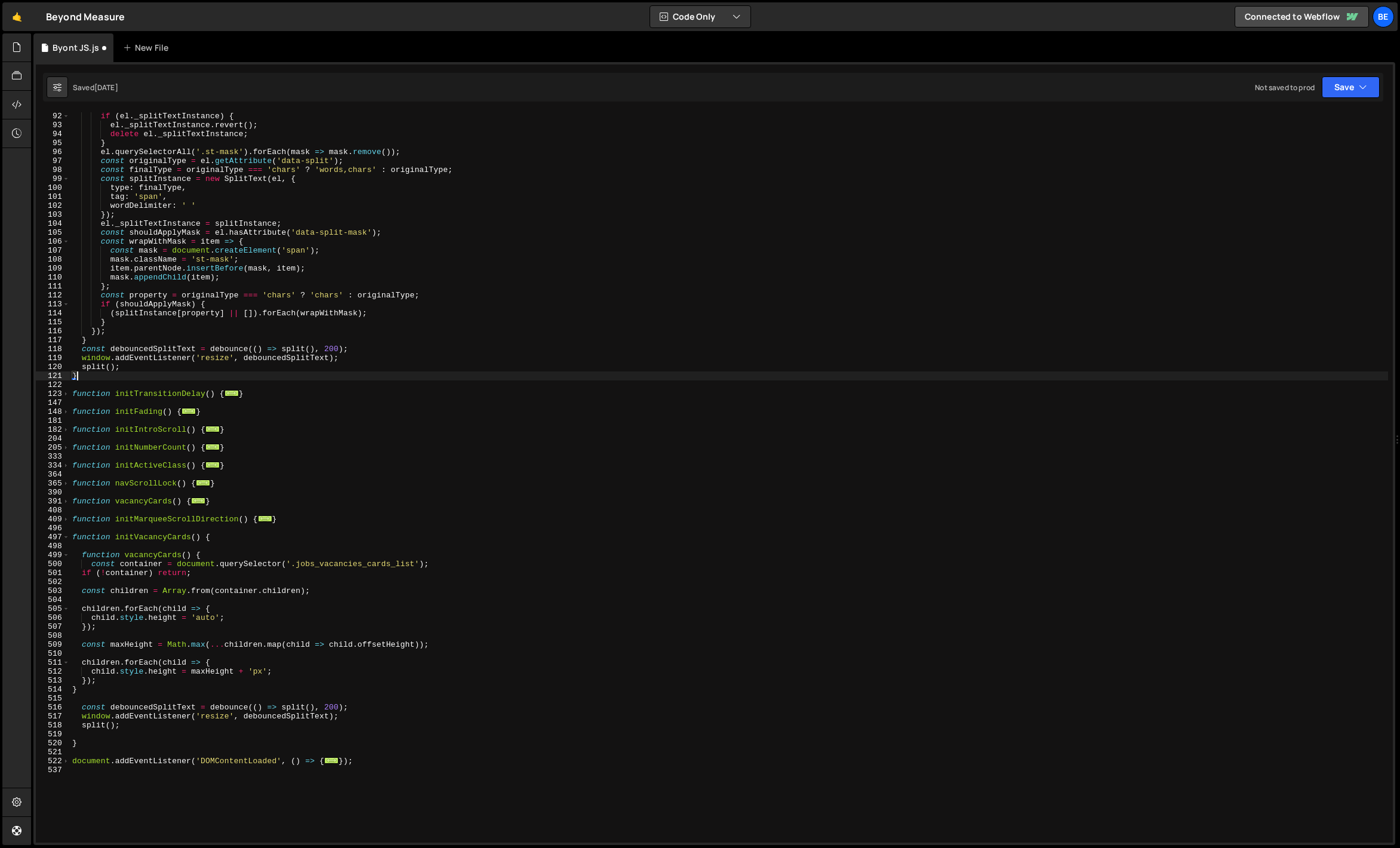
scroll to position [156, 0]
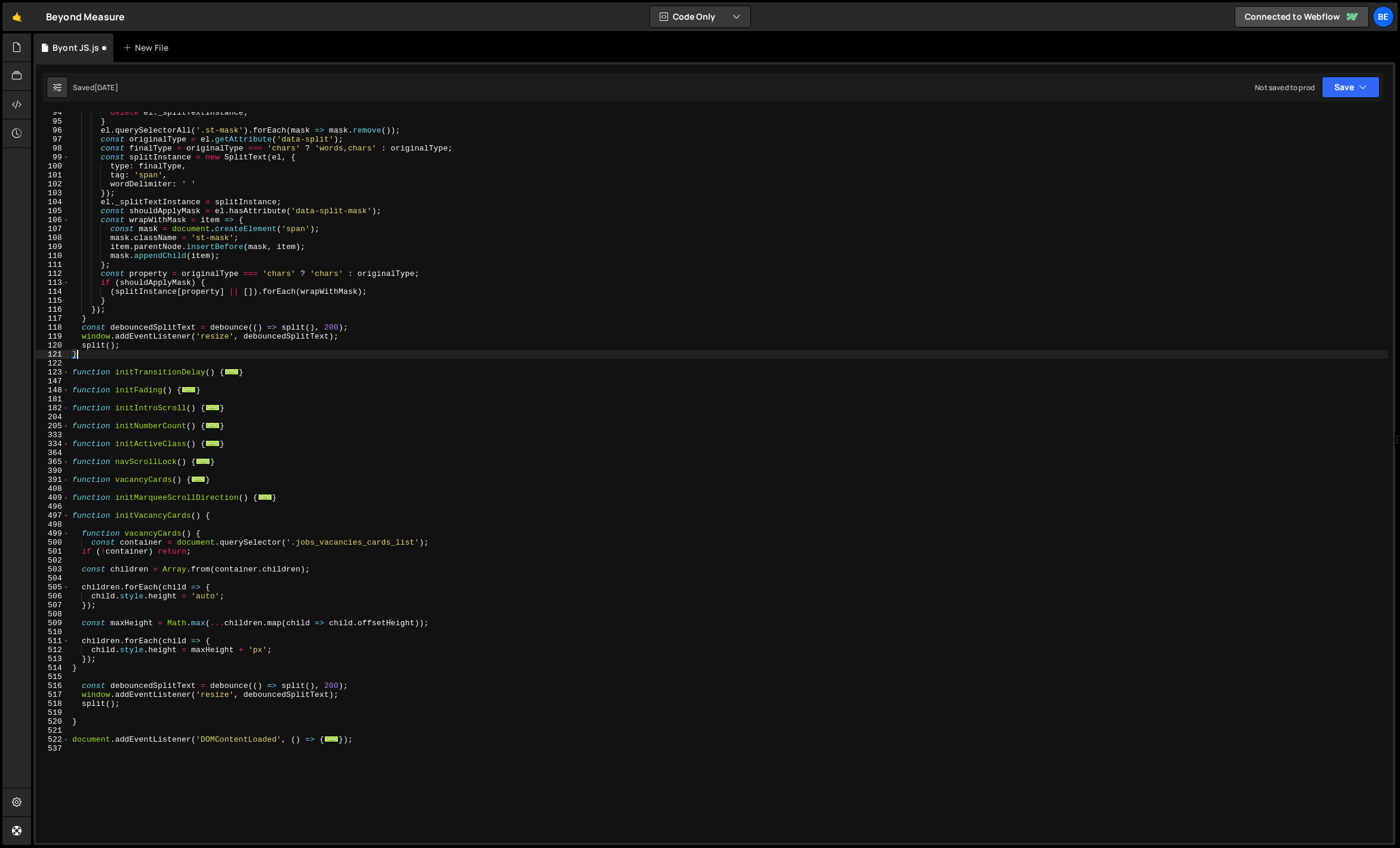
click at [143, 535] on div "delete el . _splitTextInstance ; } el . querySelectorAll ( '.st-mask' ) . forEa…" at bounding box center [728, 481] width 1318 height 748
click at [96, 707] on div "delete el . _splitTextInstance ; } el . querySelectorAll ( '.st-mask' ) . forEa…" at bounding box center [728, 481] width 1318 height 748
paste textarea "vacancyCards"
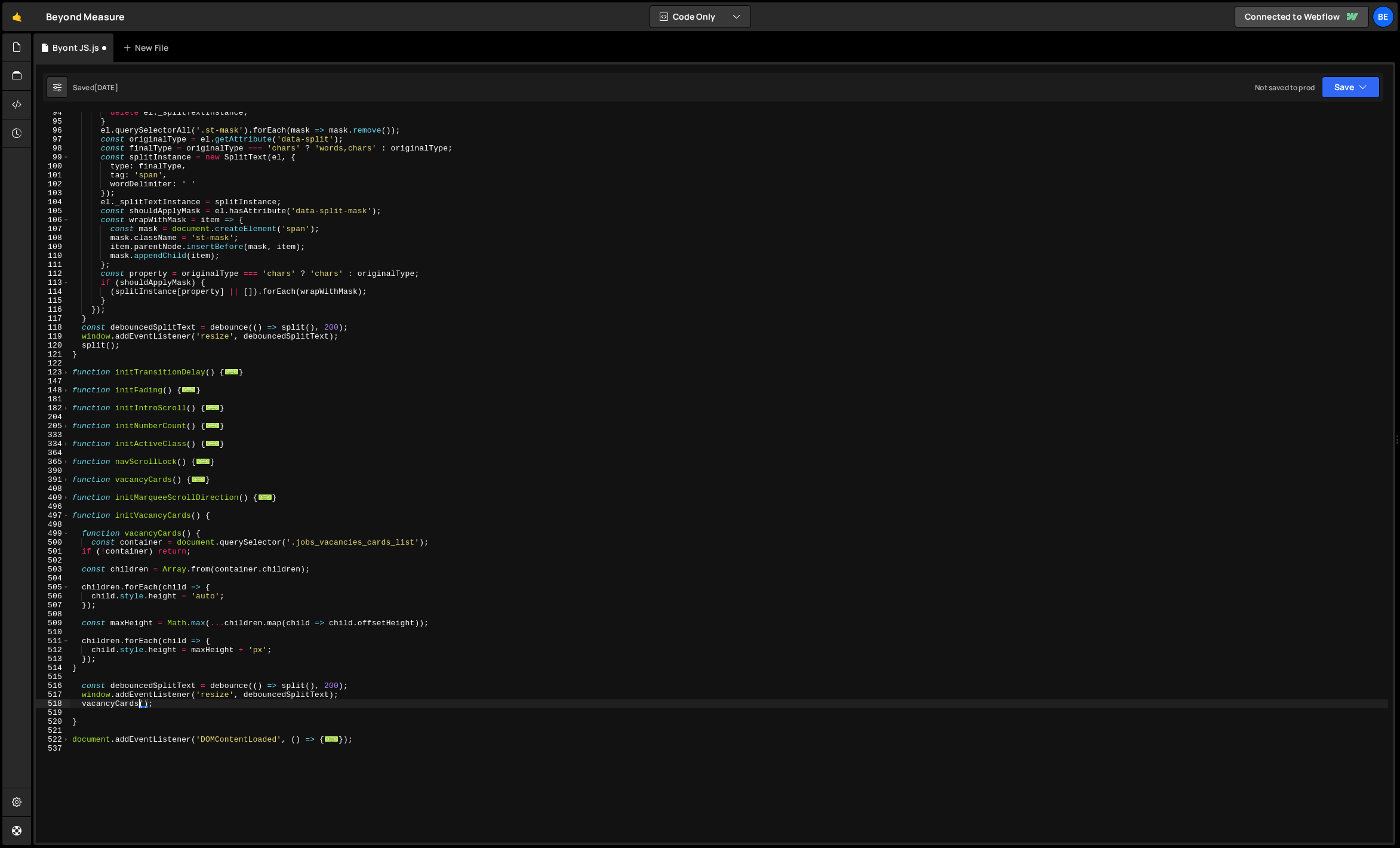
click at [165, 688] on div "delete el . _splitTextInstance ; } el . querySelectorAll ( '.st-mask' ) . forEa…" at bounding box center [728, 481] width 1318 height 748
click at [170, 688] on div "delete el . _splitTextInstance ; } el . querySelectorAll ( '.st-mask' ) . forEa…" at bounding box center [728, 477] width 1318 height 730
drag, startPoint x: 195, startPoint y: 687, endPoint x: 154, endPoint y: 687, distance: 41.0
click at [154, 687] on div "delete el . _splitTextInstance ; } el . querySelectorAll ( '.st-mask' ) . forEa…" at bounding box center [728, 481] width 1318 height 748
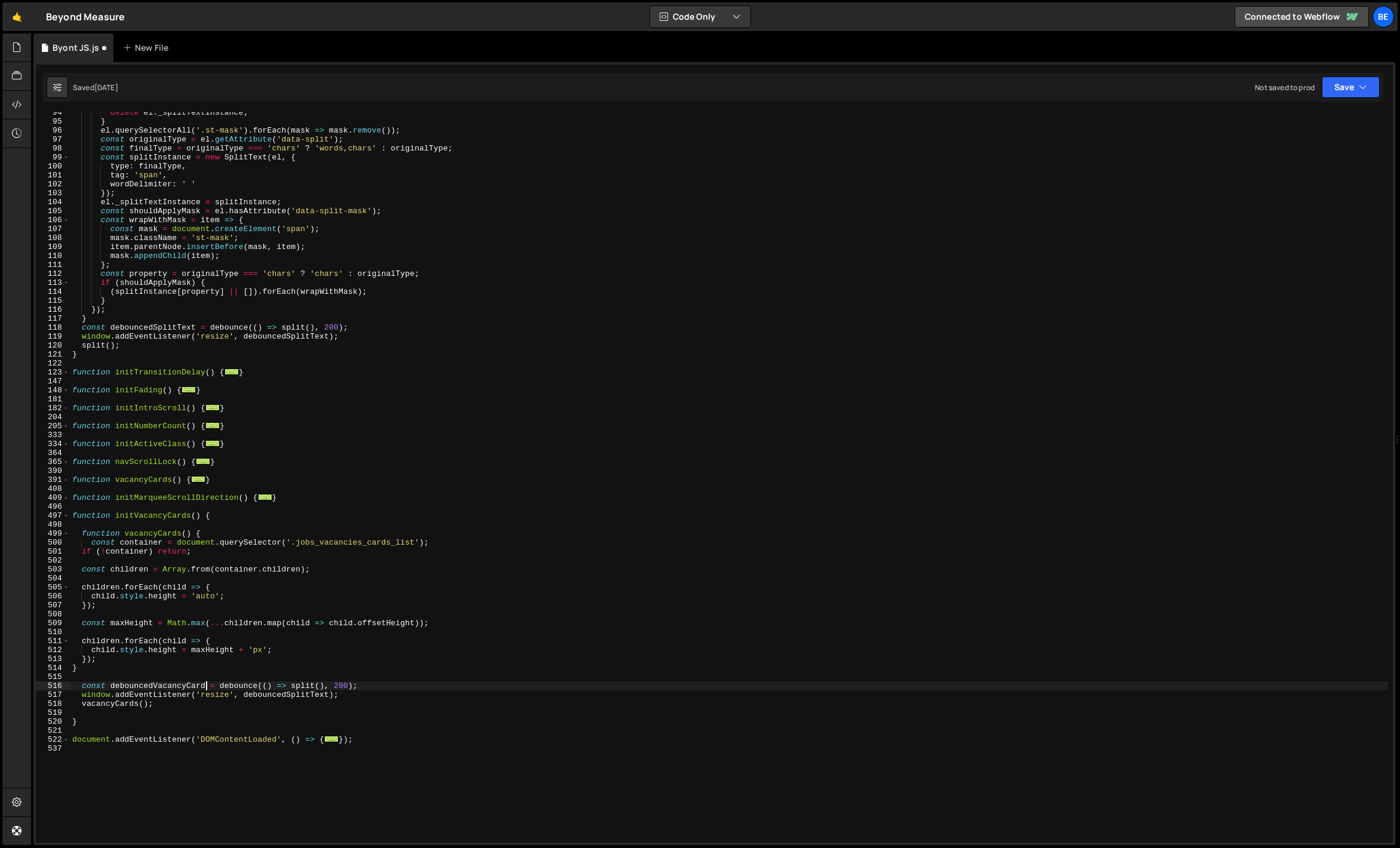
scroll to position [0, 11]
click at [307, 683] on div "delete el . _splitTextInstance ; } el . querySelectorAll ( '.st-mask' ) . forEa…" at bounding box center [728, 481] width 1318 height 748
paste textarea "vacancyCards"
click at [182, 688] on div "delete el . _splitTextInstance ; } el . querySelectorAll ( '.st-mask' ) . forEa…" at bounding box center [728, 481] width 1318 height 748
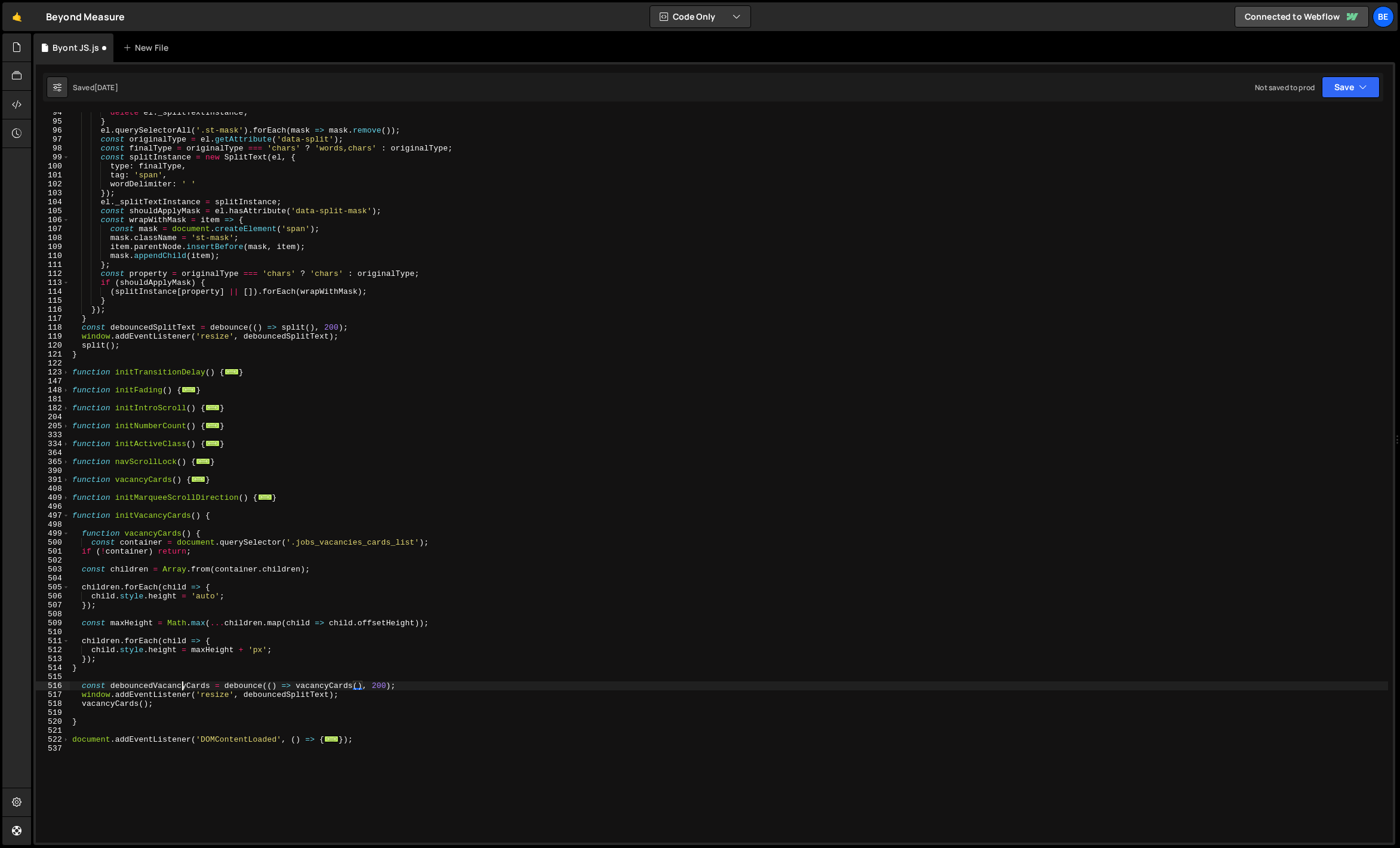
click at [182, 688] on div "delete el . _splitTextInstance ; } el . querySelectorAll ( '.st-mask' ) . forEa…" at bounding box center [728, 481] width 1318 height 748
click at [267, 694] on div "delete el . _splitTextInstance ; } el . querySelectorAll ( '.st-mask' ) . forEa…" at bounding box center [728, 481] width 1318 height 748
paste textarea "VacancyCards"
type textarea "window.addEventListener('resize', debouncedVacancyCards);"
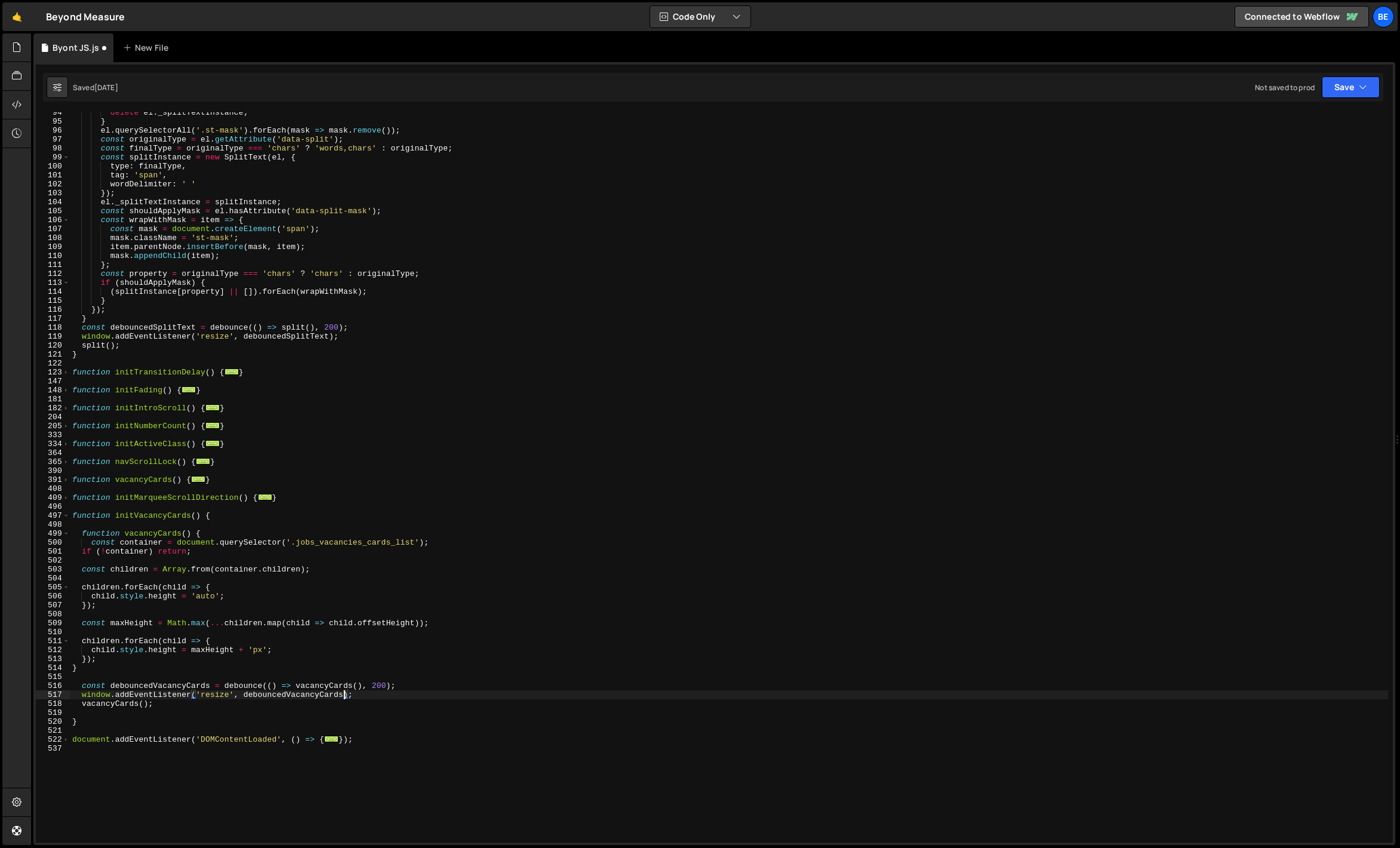
click at [227, 712] on div "delete el . _splitTextInstance ; } el . querySelectorAll ( '.st-mask' ) . forEa…" at bounding box center [728, 481] width 1318 height 748
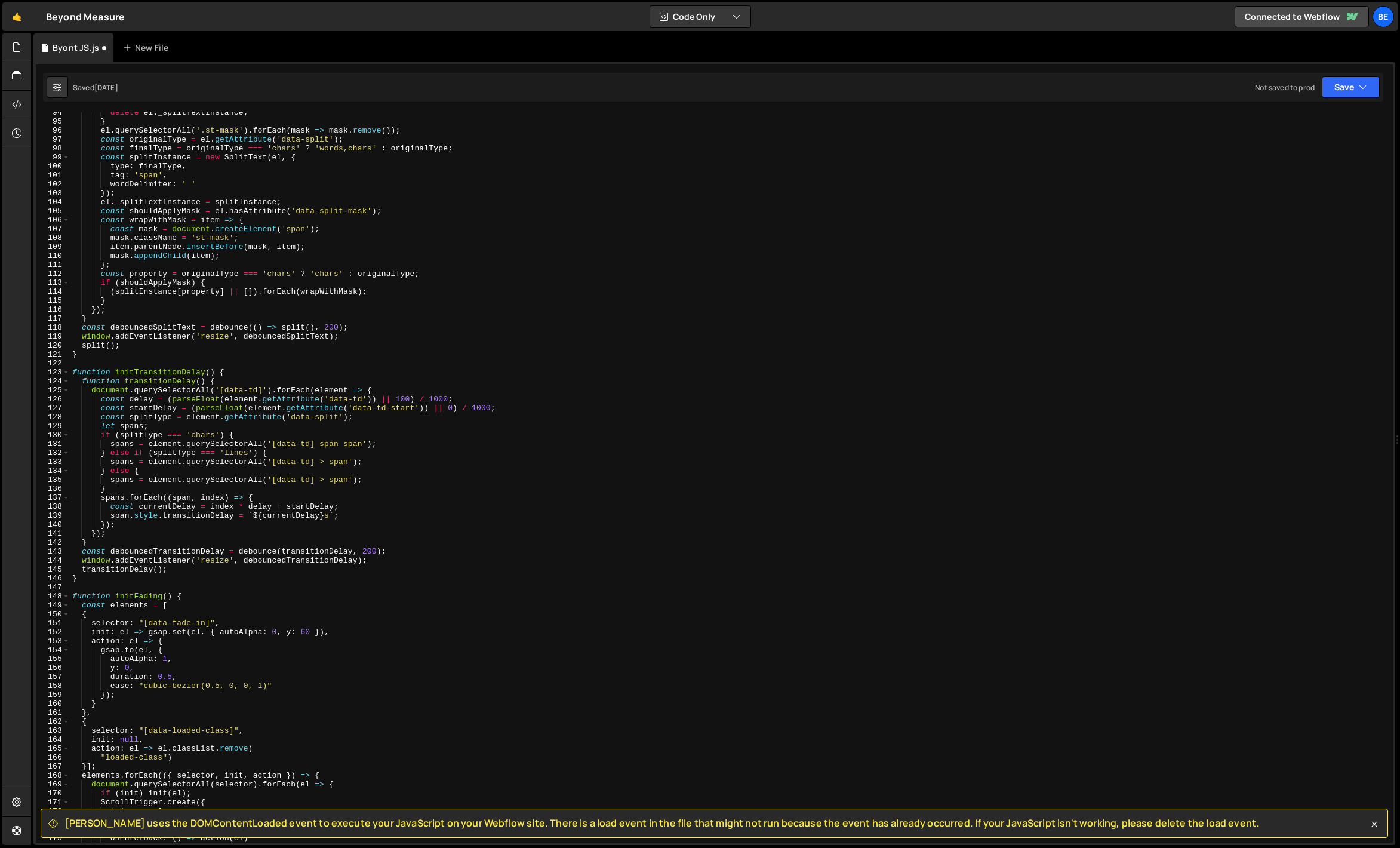
scroll to position [836, 0]
click at [230, 260] on div "delete el . _splitTextInstance ; } el . querySelectorAll ( '.st-mask' ) . forEa…" at bounding box center [728, 481] width 1318 height 748
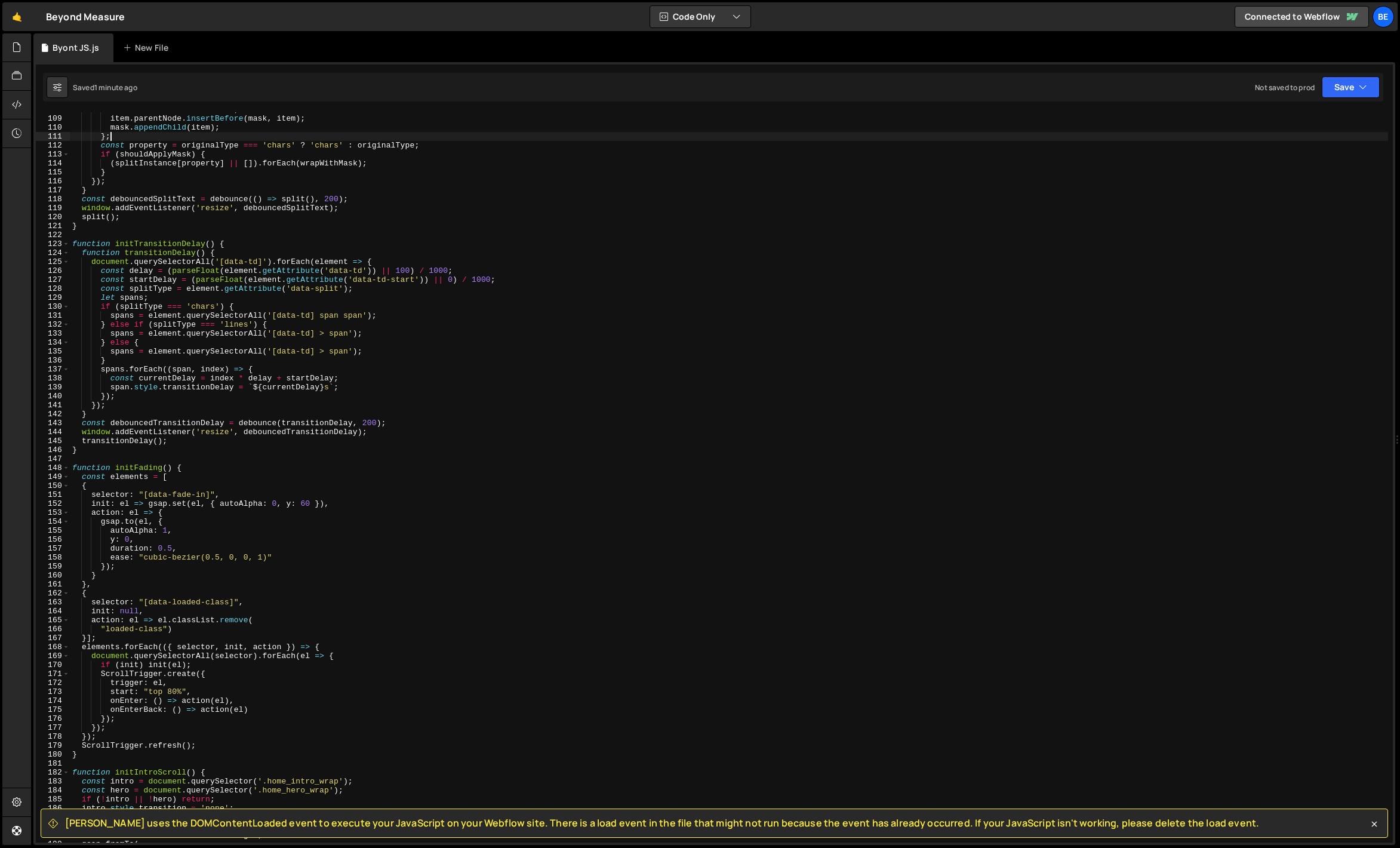
click at [254, 578] on div "mask . className = 'st-mask' ; item . parentNode . insertBefore ( mask , item )…" at bounding box center [728, 479] width 1318 height 748
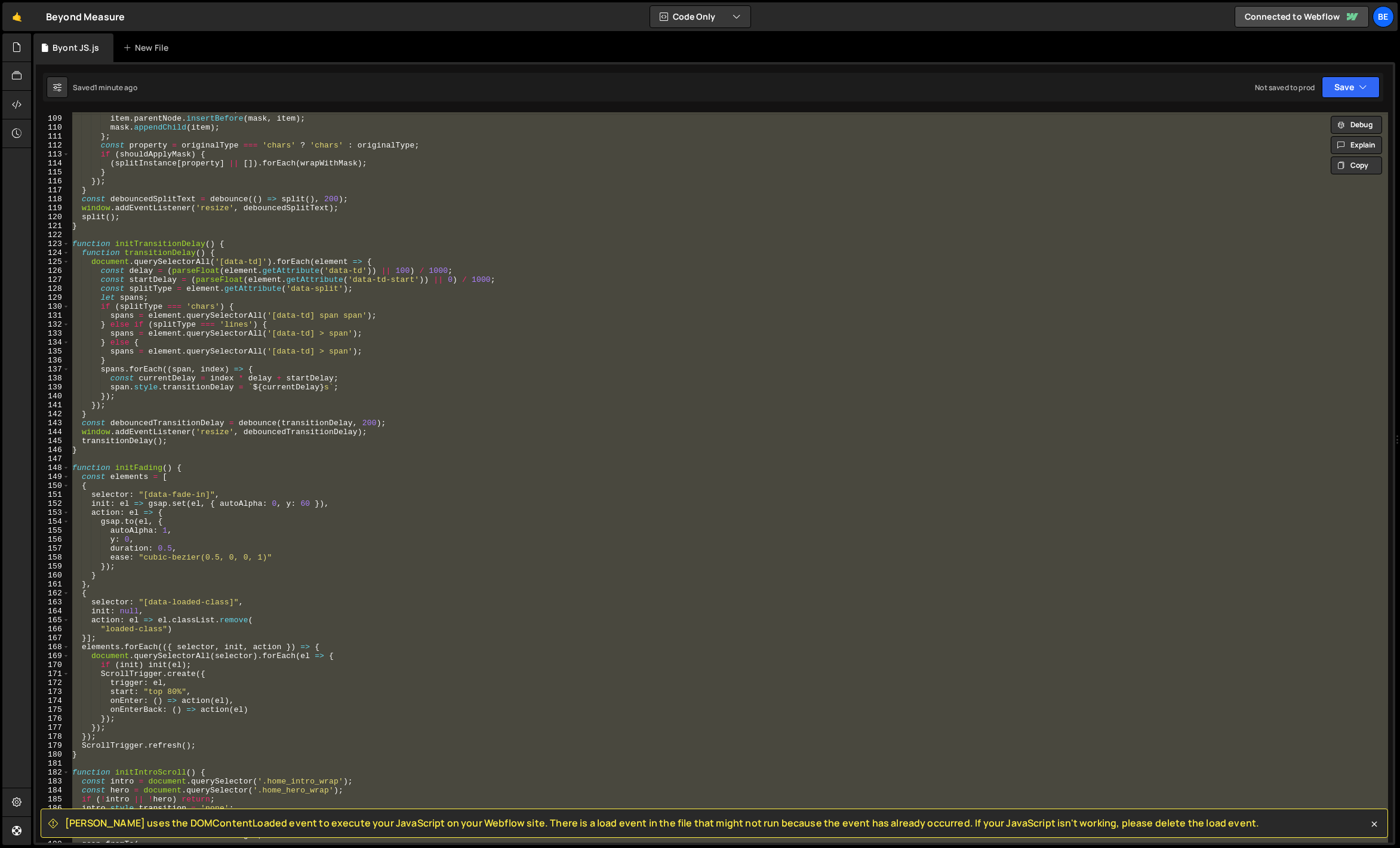
click at [227, 571] on div "mask . className = 'st-mask' ; item . parentNode . insertBefore ( mask , item )…" at bounding box center [728, 477] width 1318 height 730
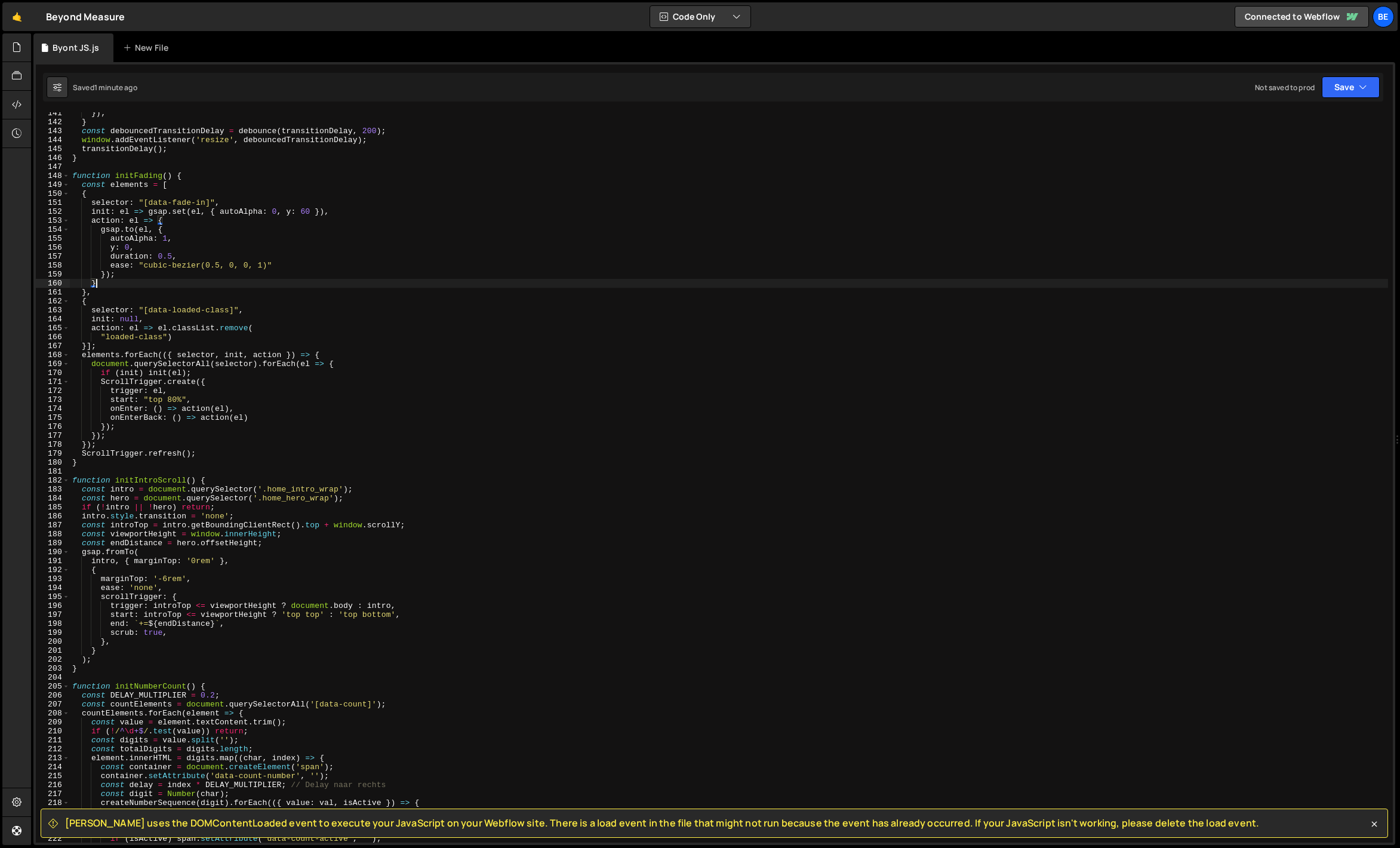
scroll to position [1257, 0]
click at [67, 686] on span at bounding box center [66, 686] width 7 height 9
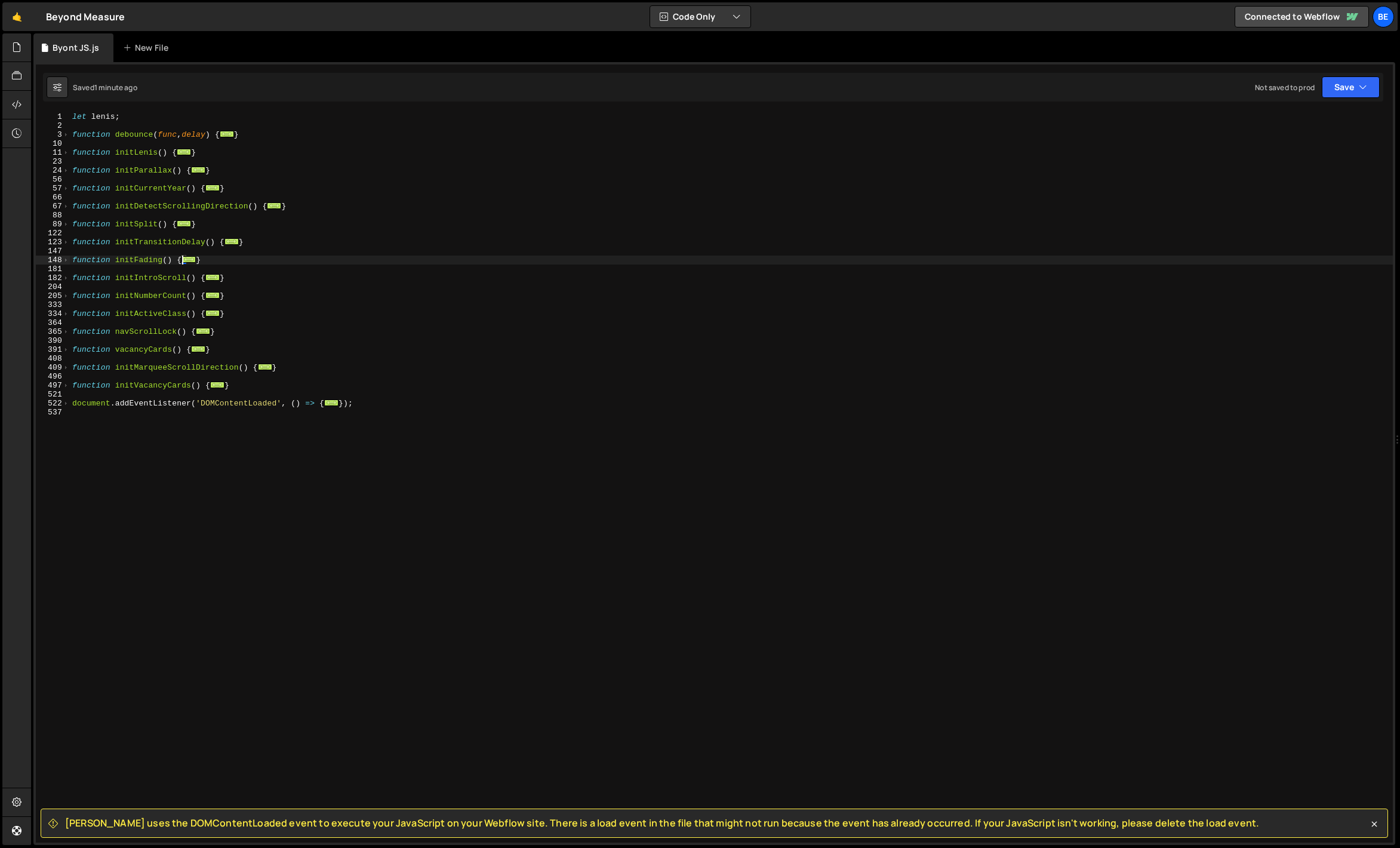
click at [142, 383] on div "let [PERSON_NAME] ; function debounce ( func , delay ) { ... } function initLen…" at bounding box center [730, 485] width 1323 height 748
click at [67, 404] on span at bounding box center [66, 402] width 7 height 9
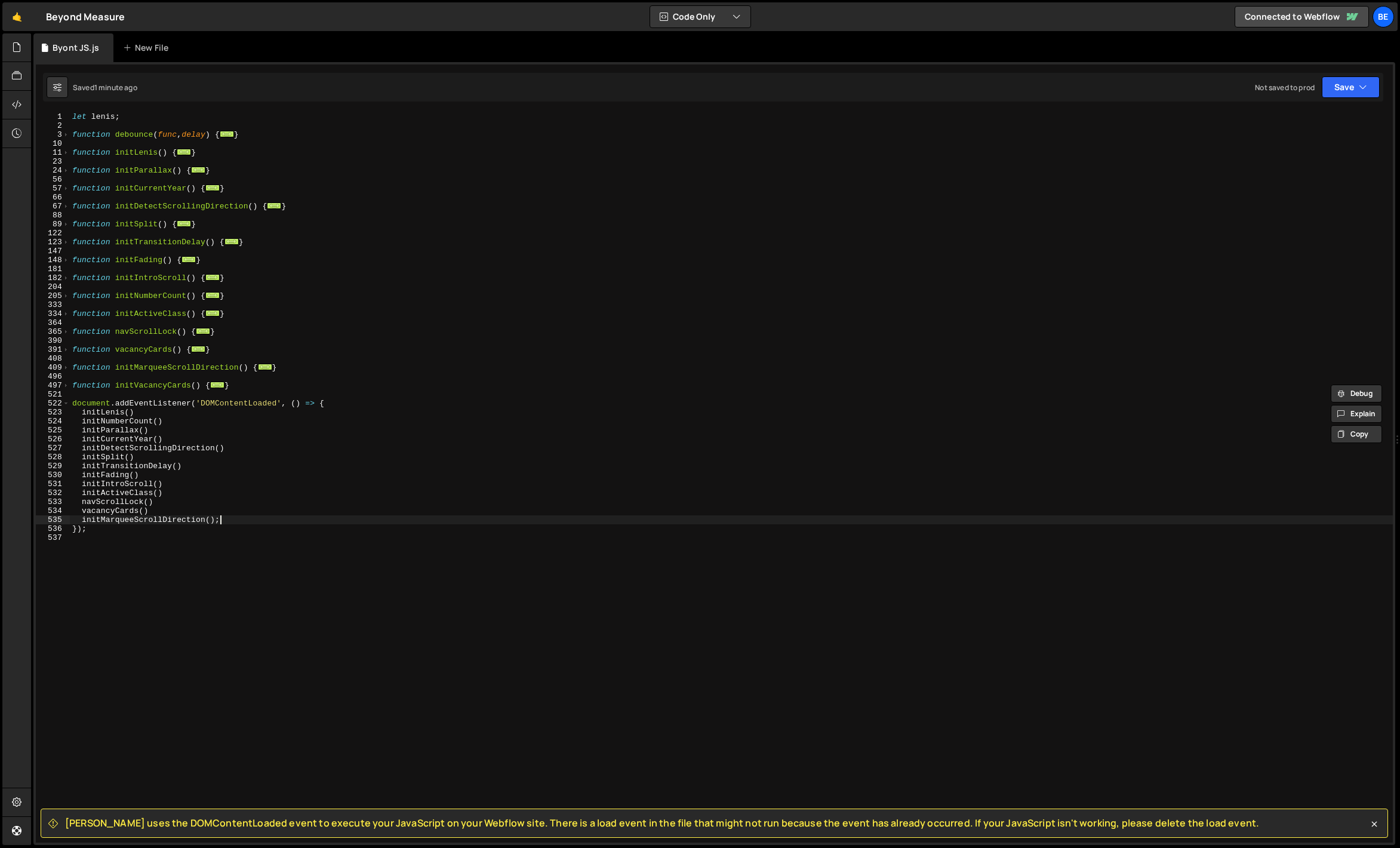
click at [222, 522] on div "let [PERSON_NAME] ; function debounce ( func , delay ) { ... } function initLen…" at bounding box center [730, 485] width 1323 height 748
type textarea "initMarqueeScrollDirection()"
paste textarea "initVacancyCards"
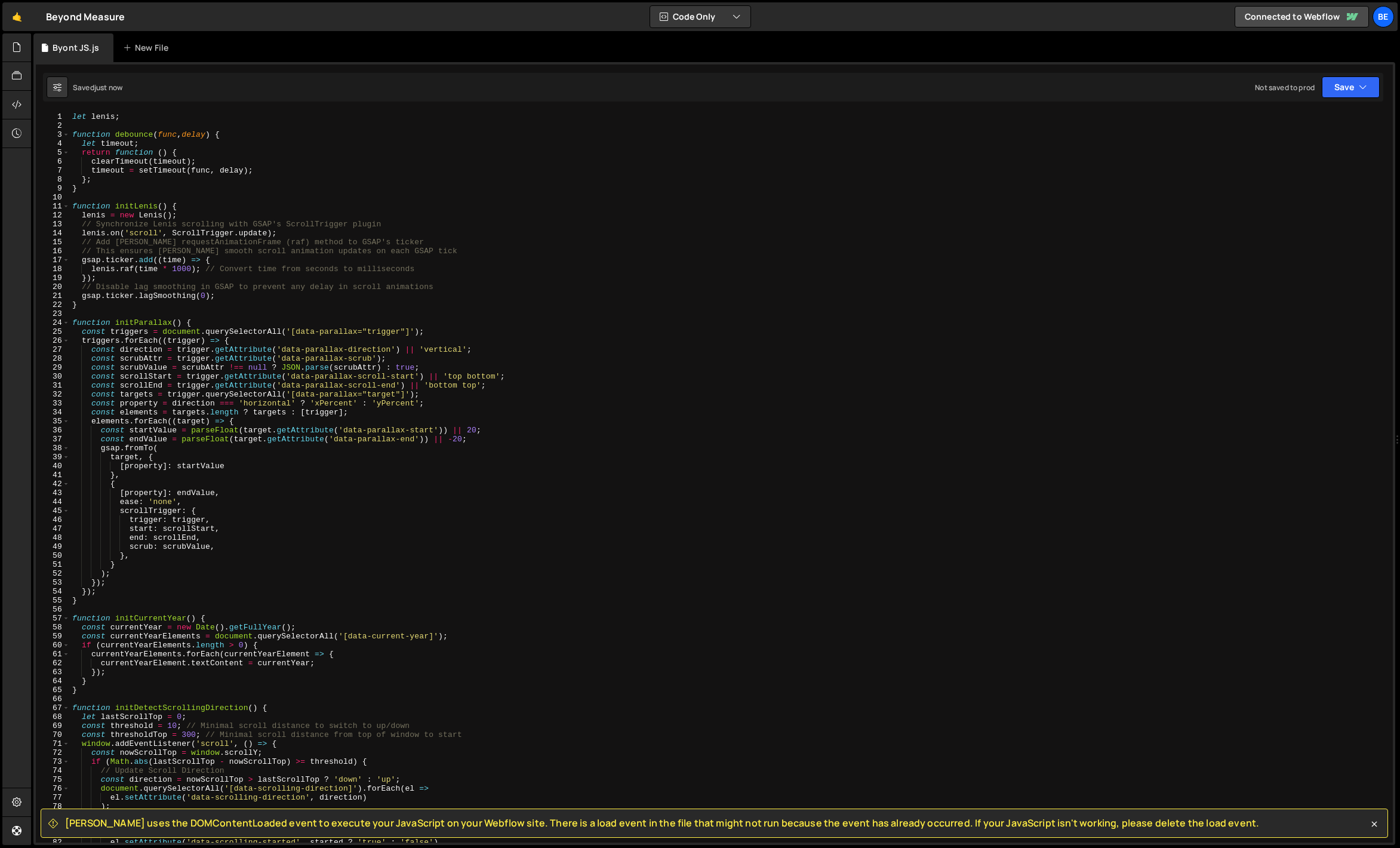
type textarea "initVacancyCards();"
